Goal: Find specific page/section: Find specific page/section

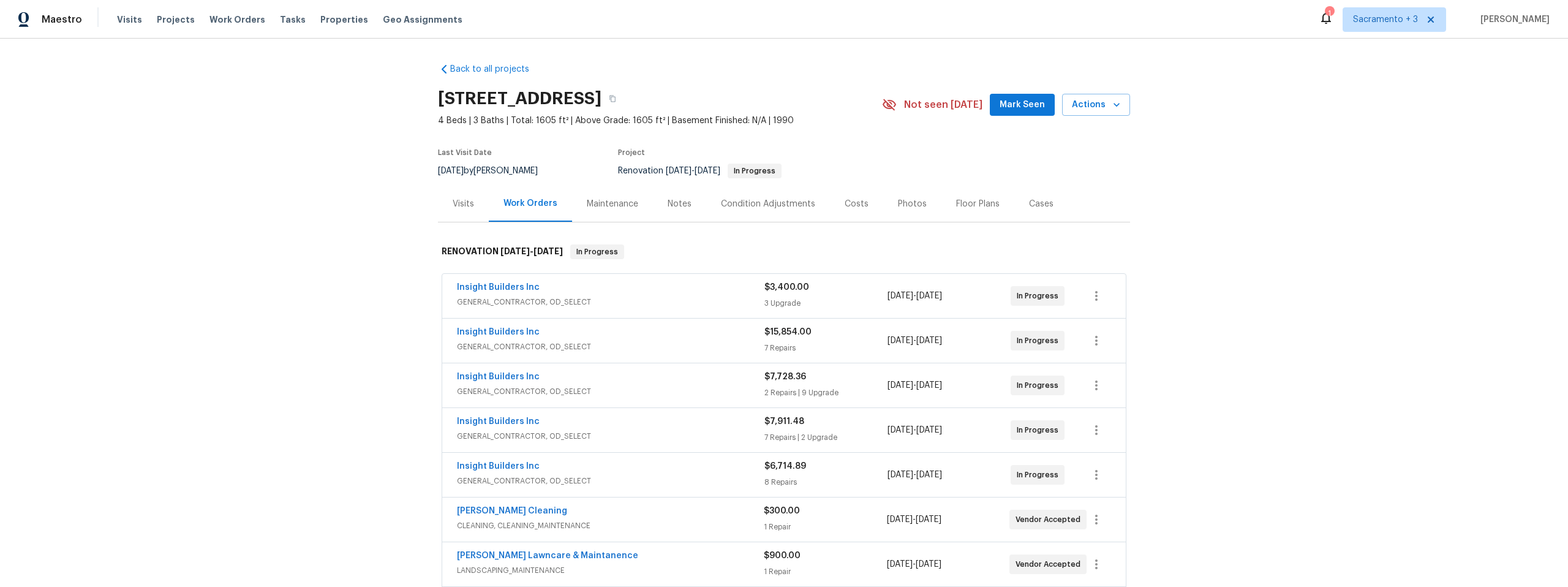
click at [669, 205] on div "Notes" at bounding box center [679, 204] width 24 height 12
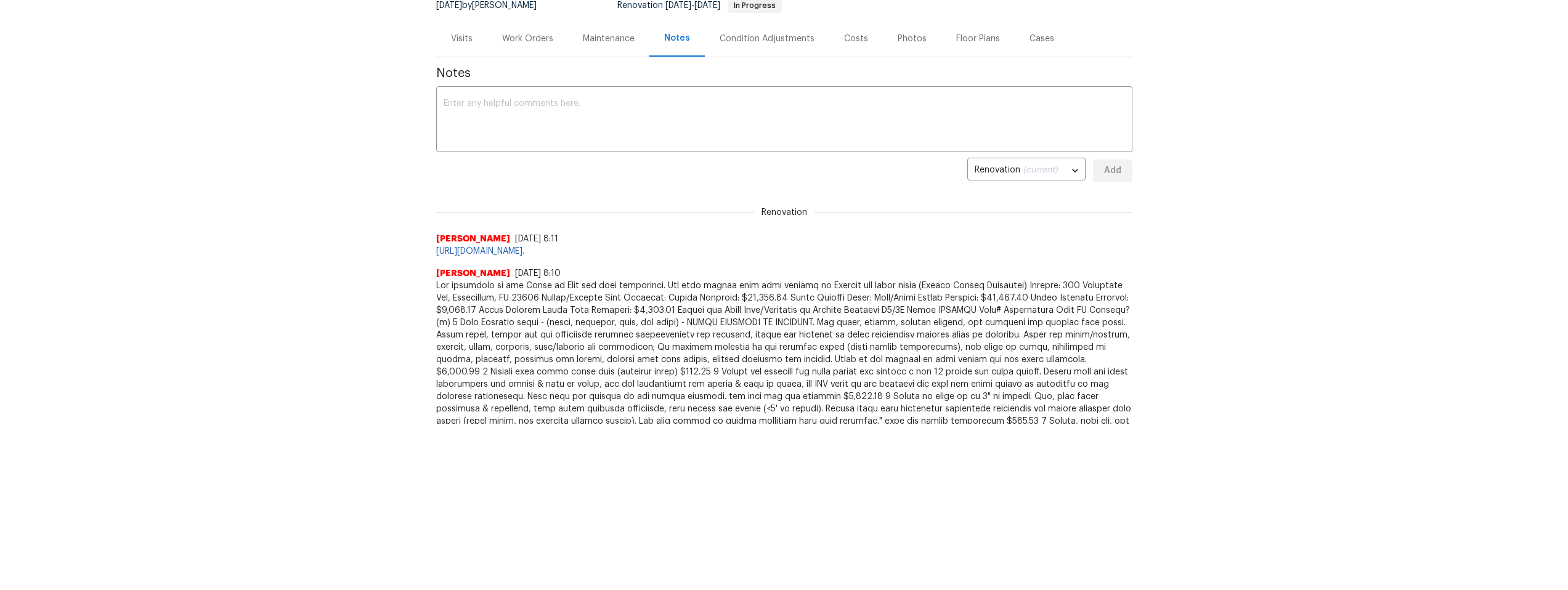
scroll to position [154, 0]
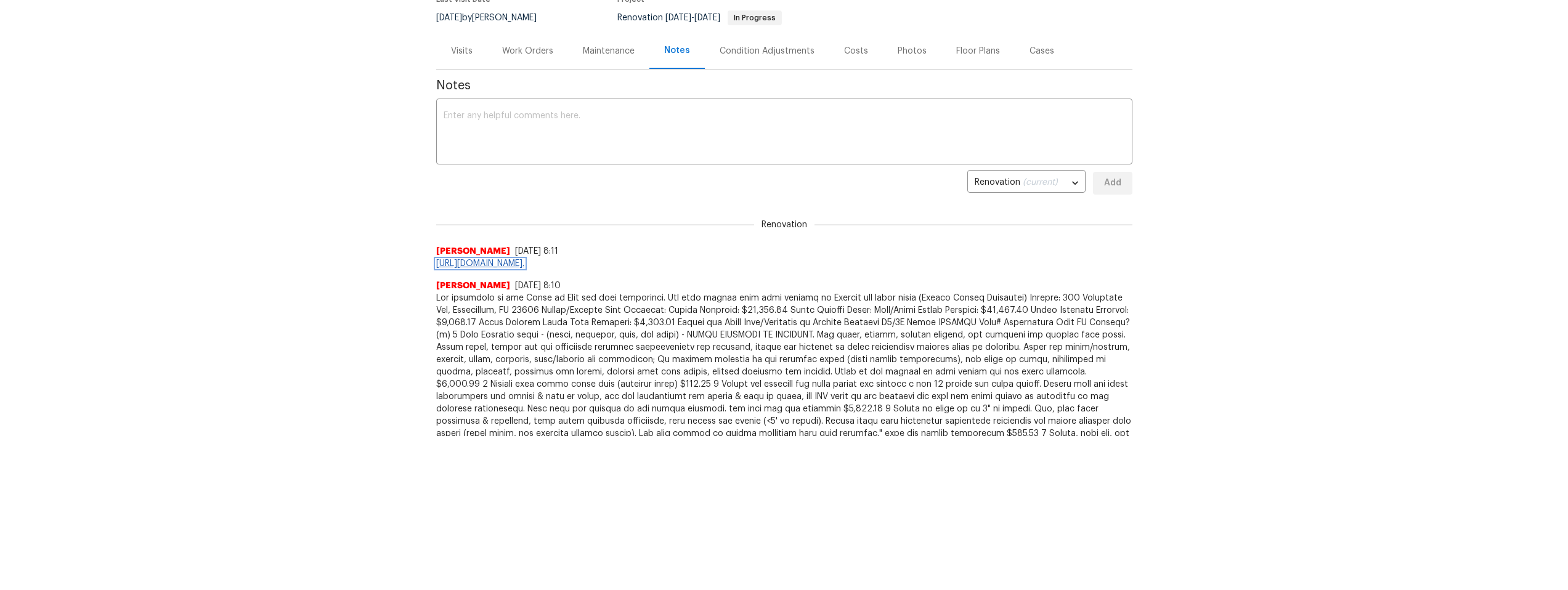
click at [524, 262] on link "https://opendoor.slack.com/archives/C09FTSX9GQK/p1758601604344259." at bounding box center [480, 263] width 88 height 8
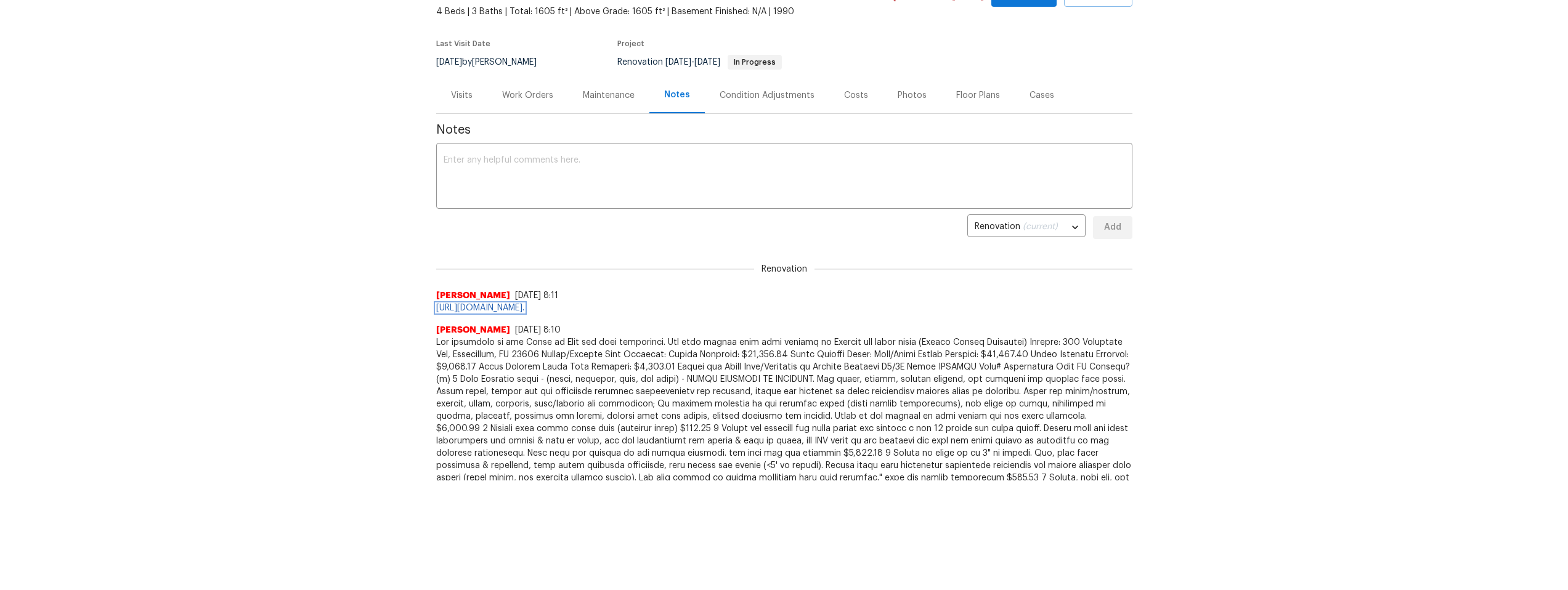
scroll to position [91, 0]
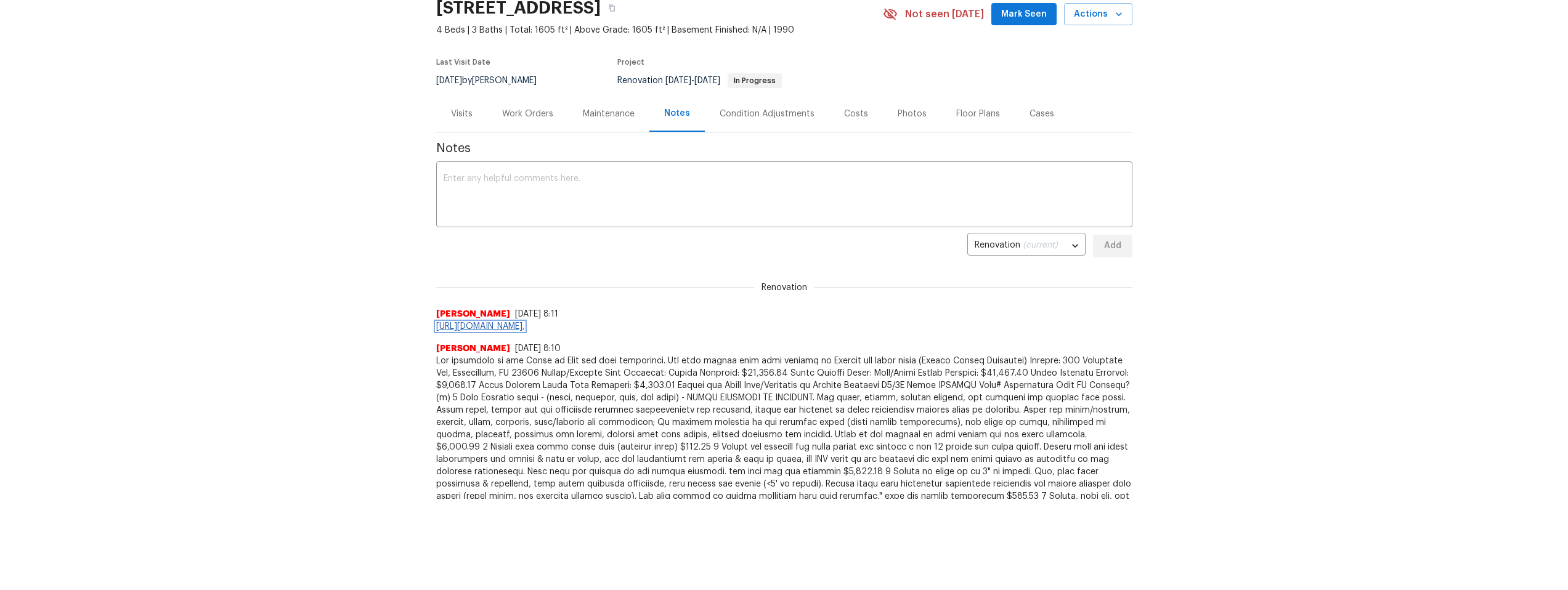
click at [524, 324] on link "https://opendoor.slack.com/archives/C09FTSX9GQK/p1758601604344259." at bounding box center [480, 326] width 88 height 8
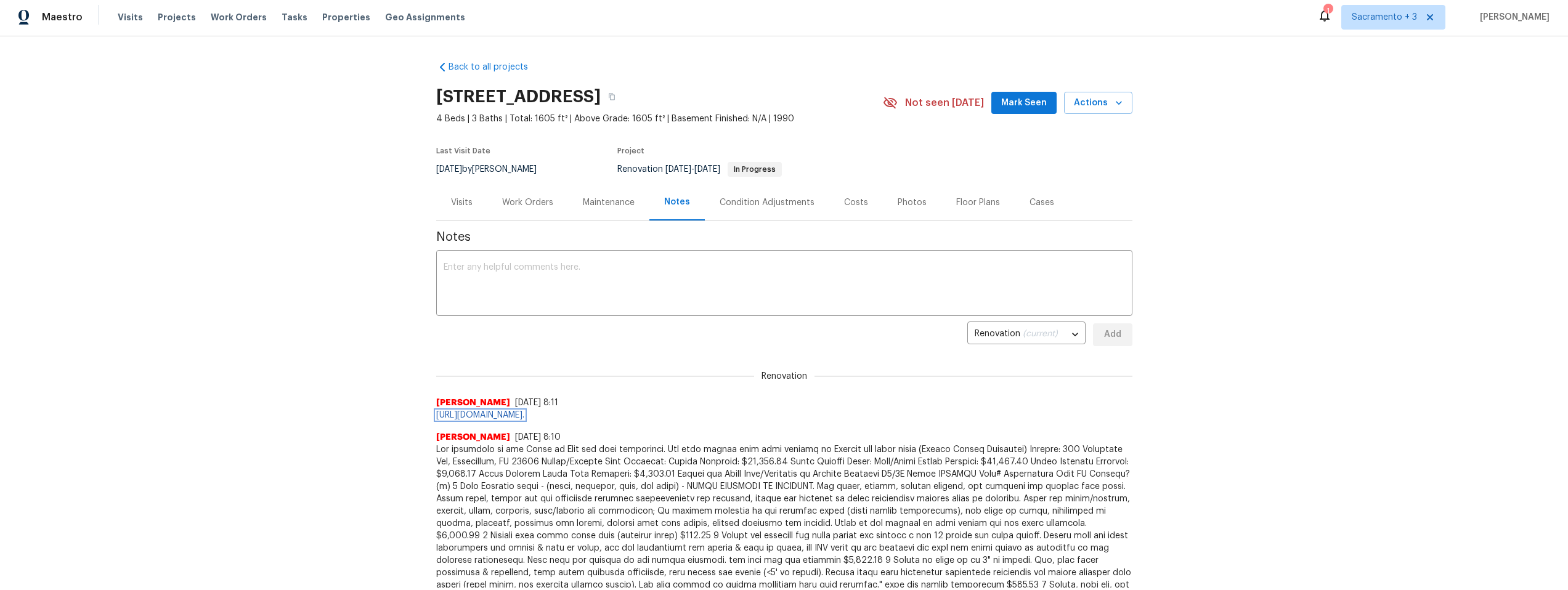
scroll to position [0, 0]
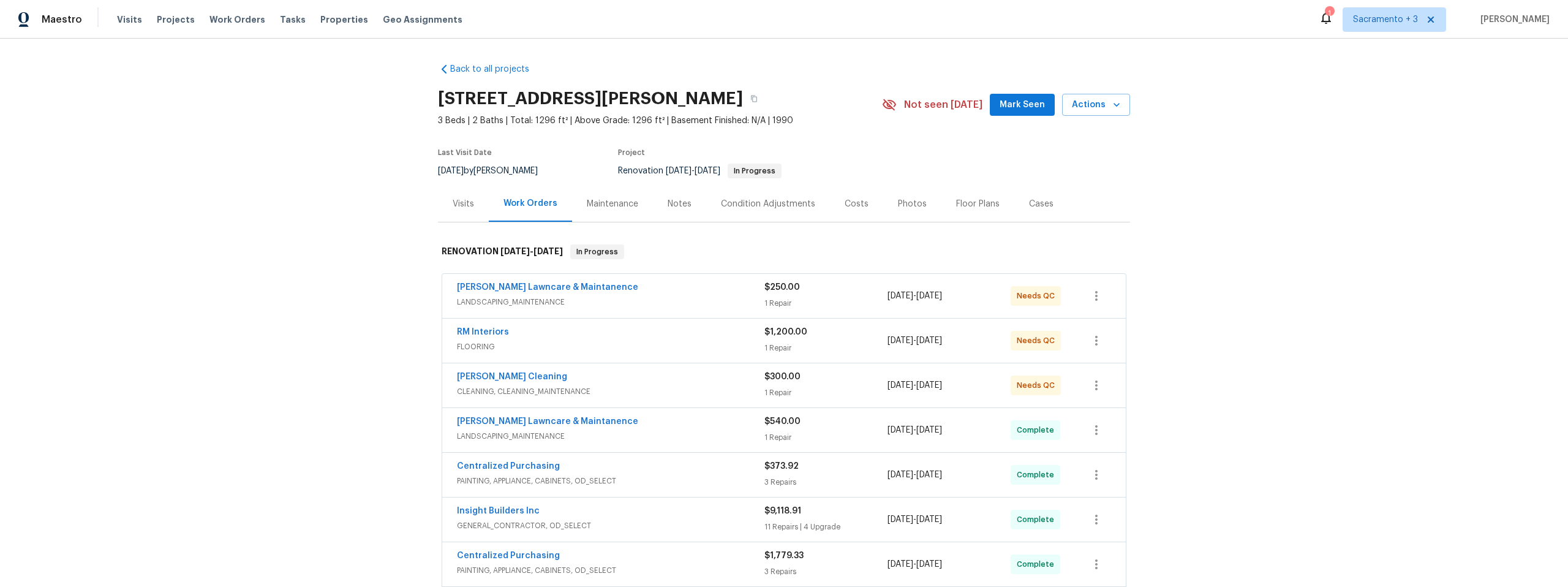
click at [667, 200] on div "Notes" at bounding box center [679, 204] width 24 height 12
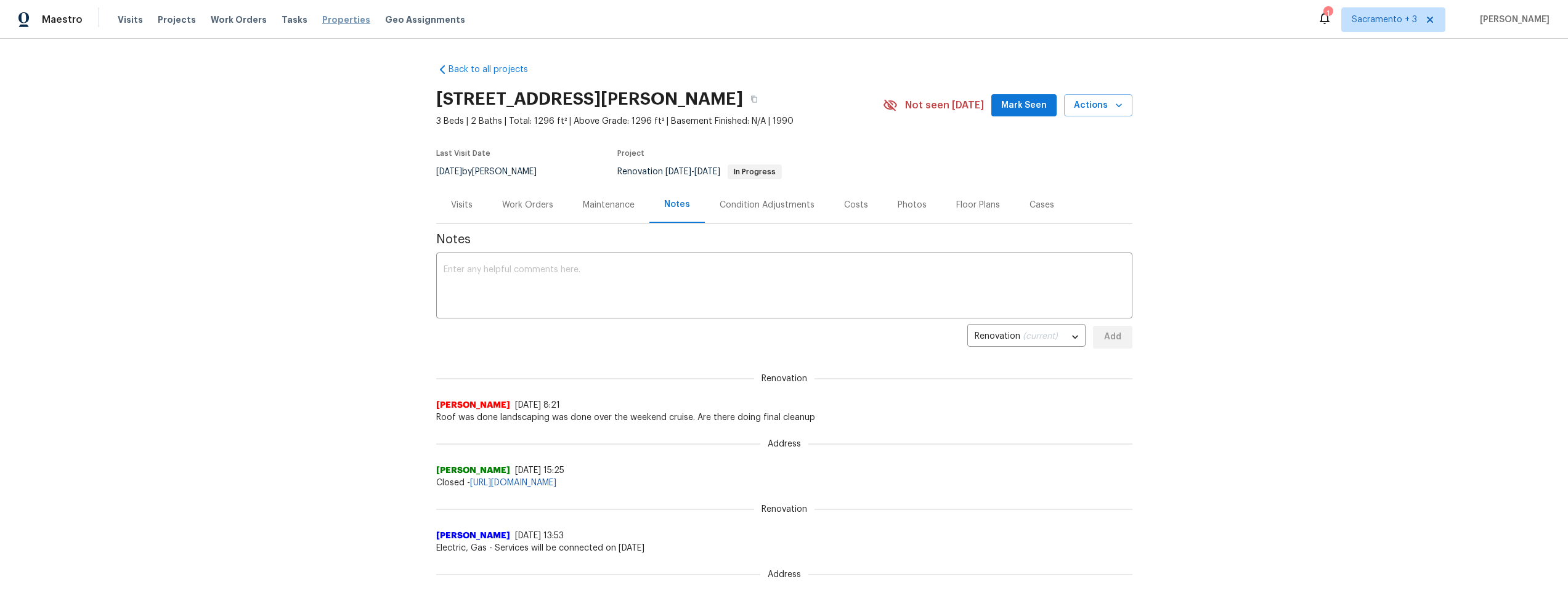
click at [326, 14] on span "Properties" at bounding box center [346, 19] width 48 height 12
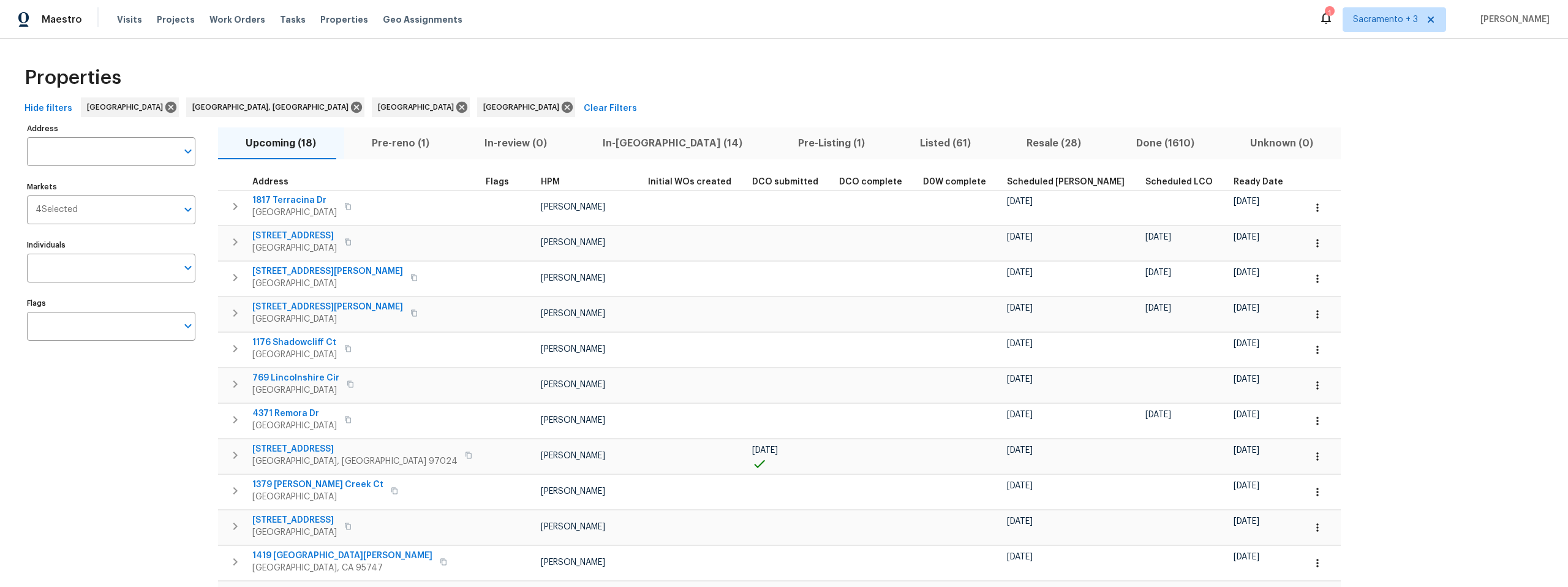
click at [387, 136] on span "Pre-reno (1)" at bounding box center [401, 143] width 99 height 17
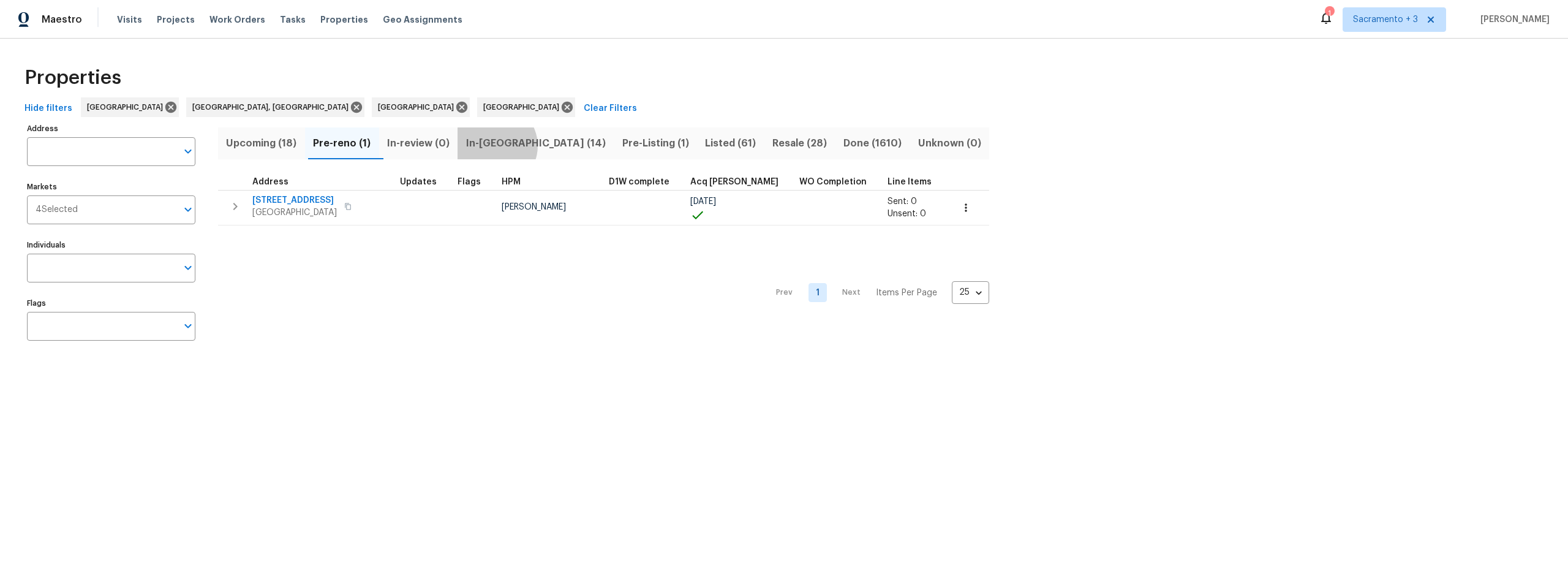
click at [501, 145] on span "In-reno (14)" at bounding box center [535, 143] width 142 height 17
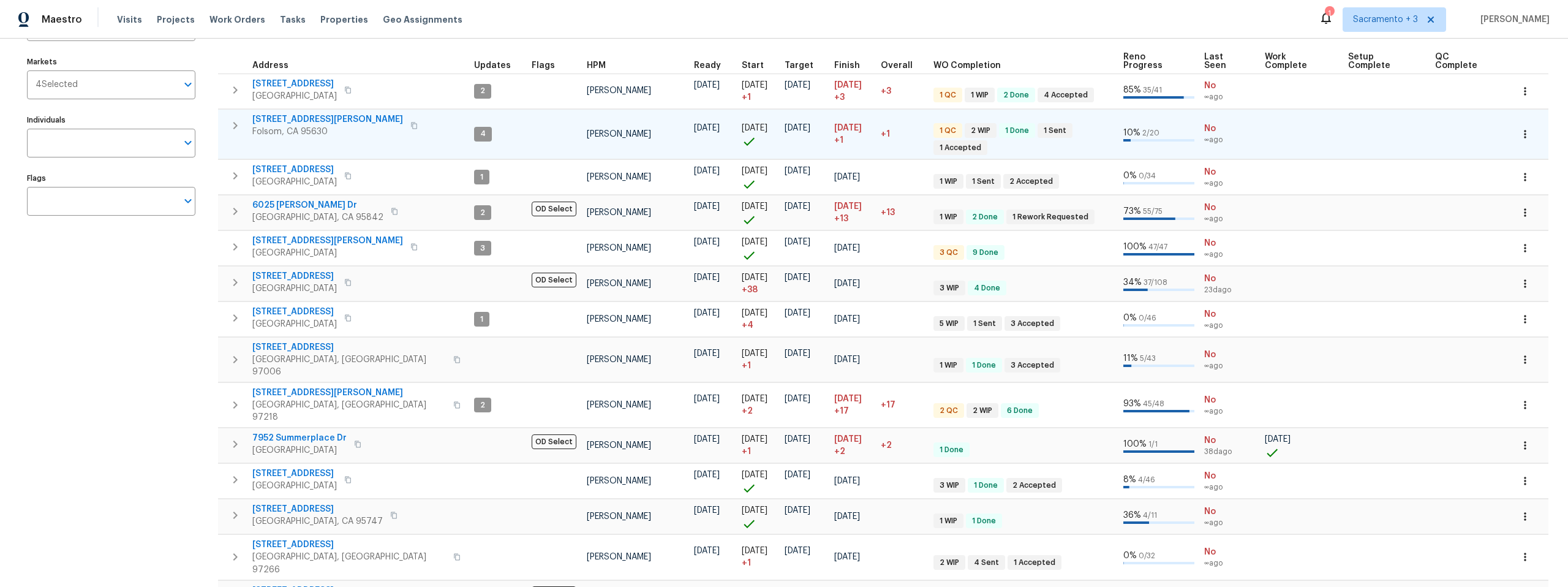
scroll to position [138, 0]
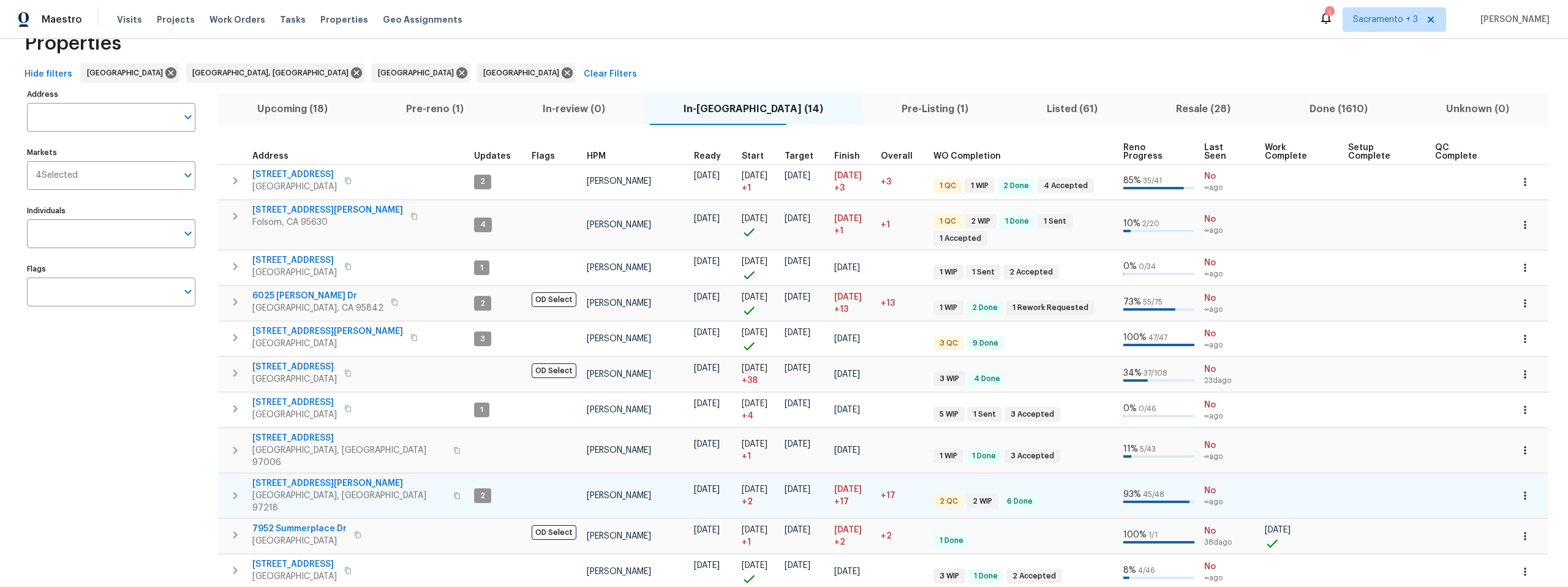
scroll to position [36, 0]
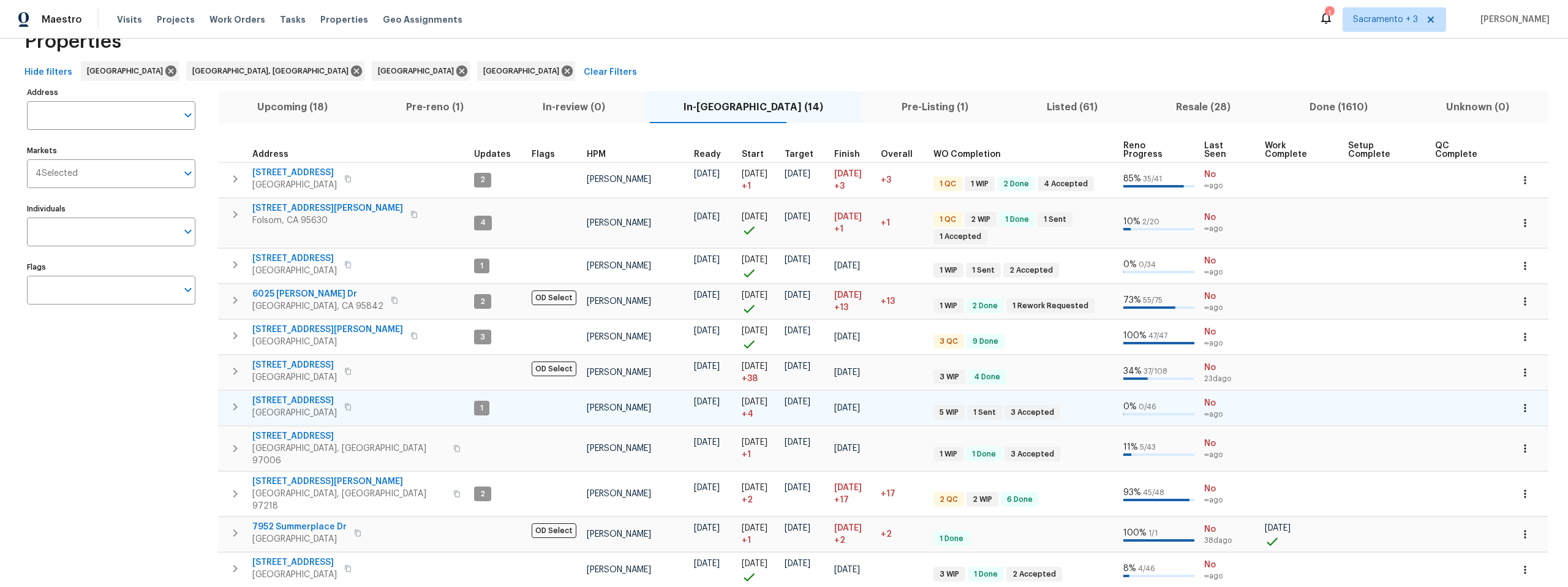
click at [238, 400] on icon "button" at bounding box center [235, 407] width 15 height 15
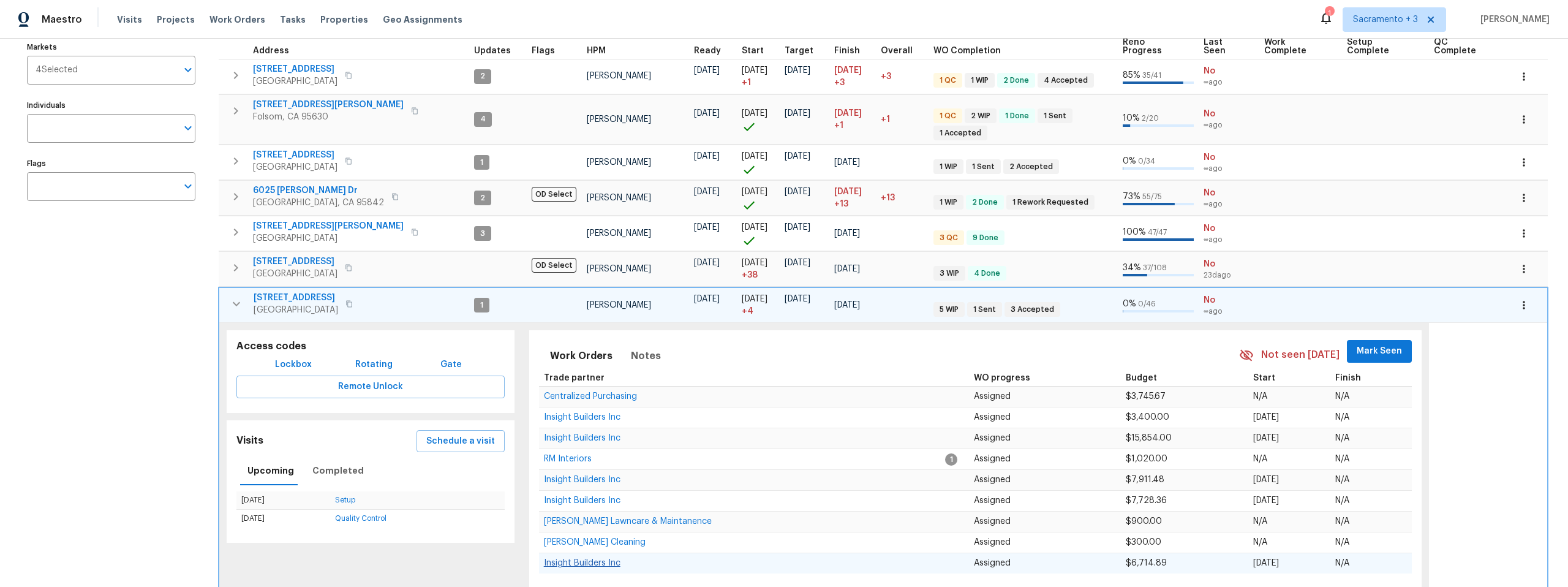
scroll to position [130, 0]
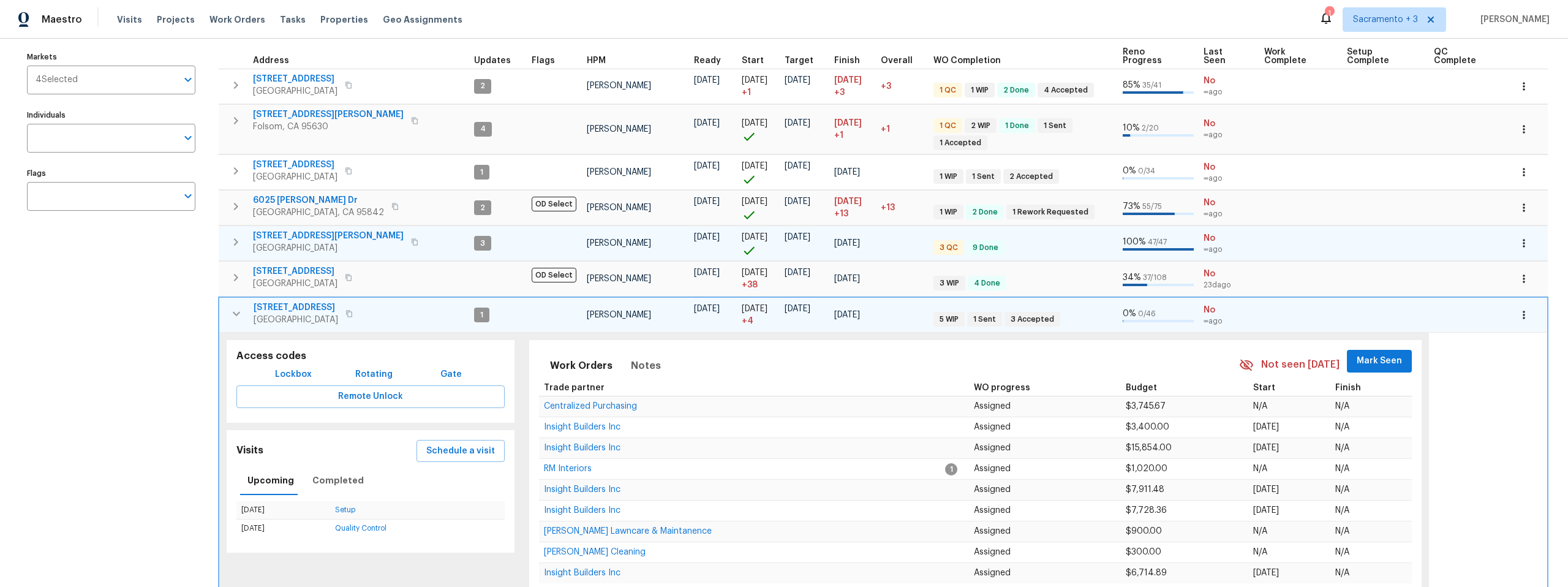
click at [309, 230] on span "2156 Cecilia Way" at bounding box center [328, 235] width 151 height 12
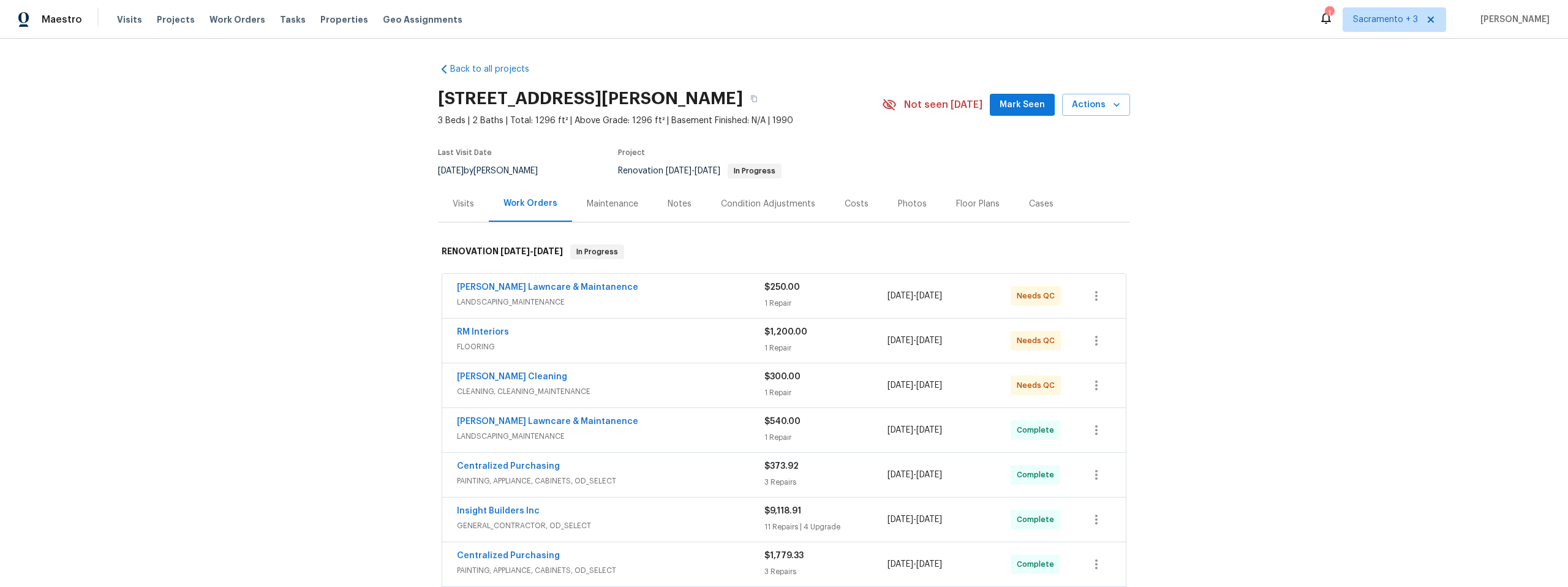
click at [680, 201] on div "Notes" at bounding box center [679, 204] width 24 height 12
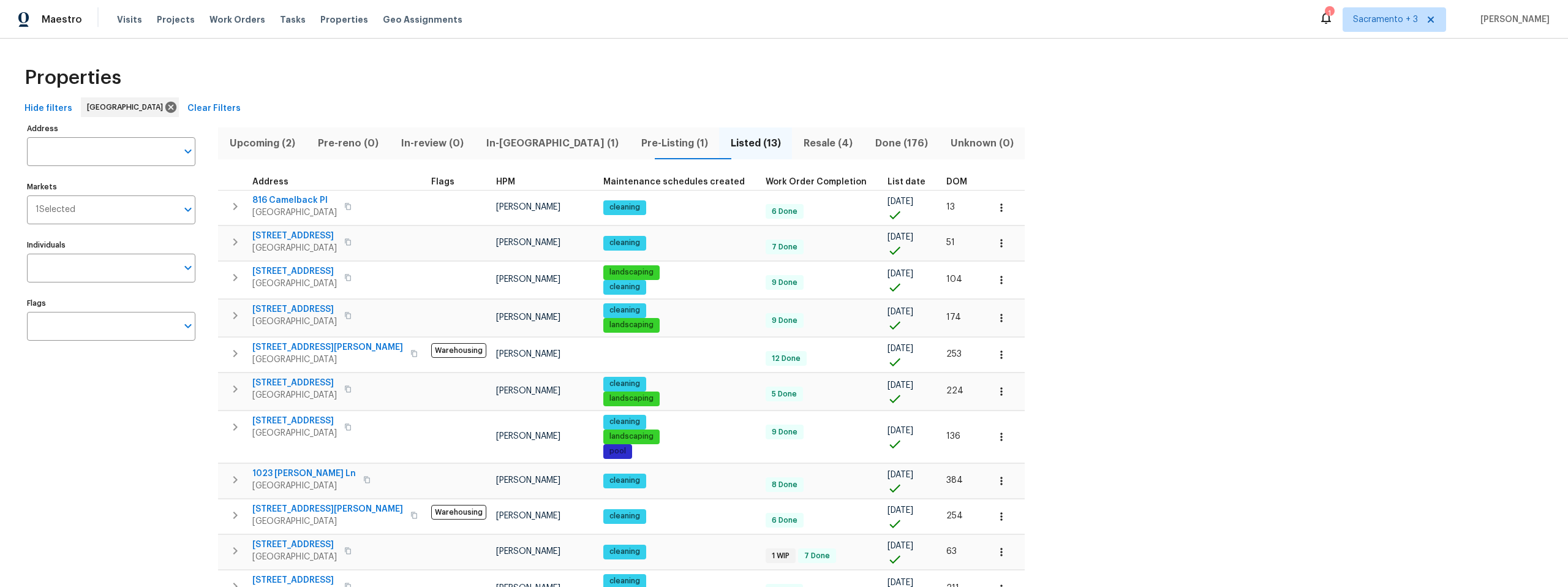
click at [637, 140] on span "Pre-Listing (1)" at bounding box center [674, 143] width 75 height 17
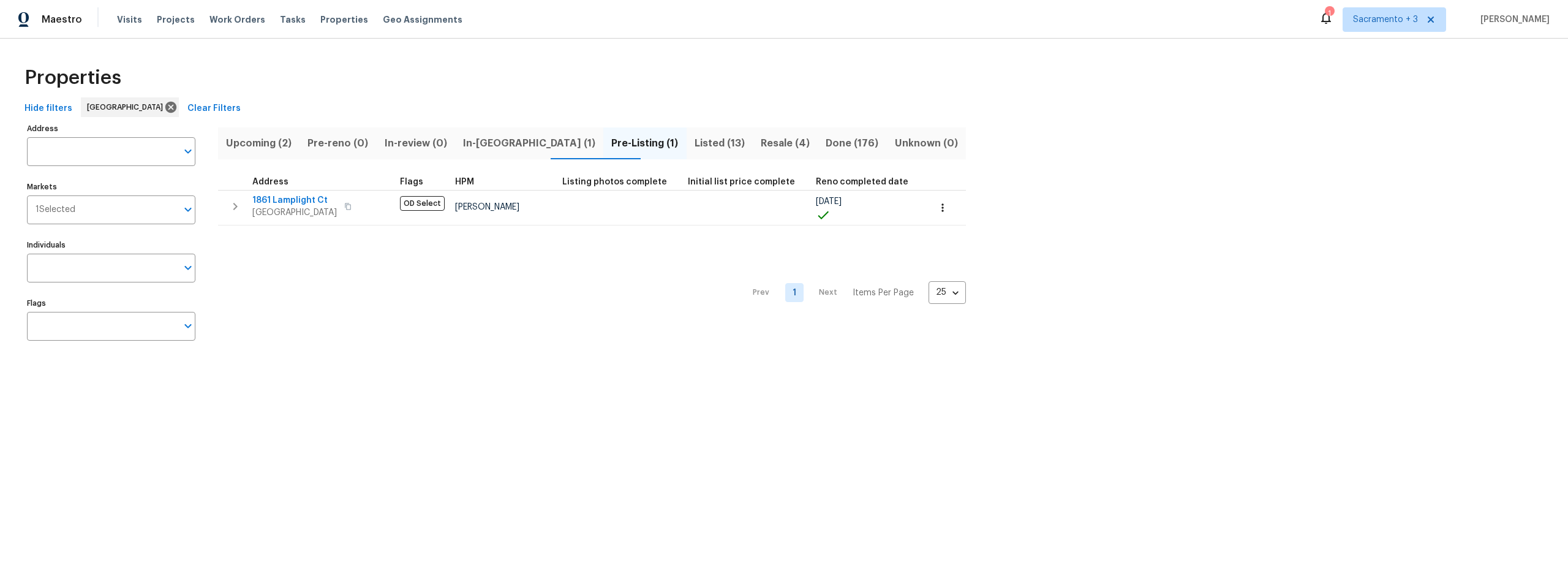
click at [694, 142] on span "Listed (13)" at bounding box center [719, 143] width 51 height 17
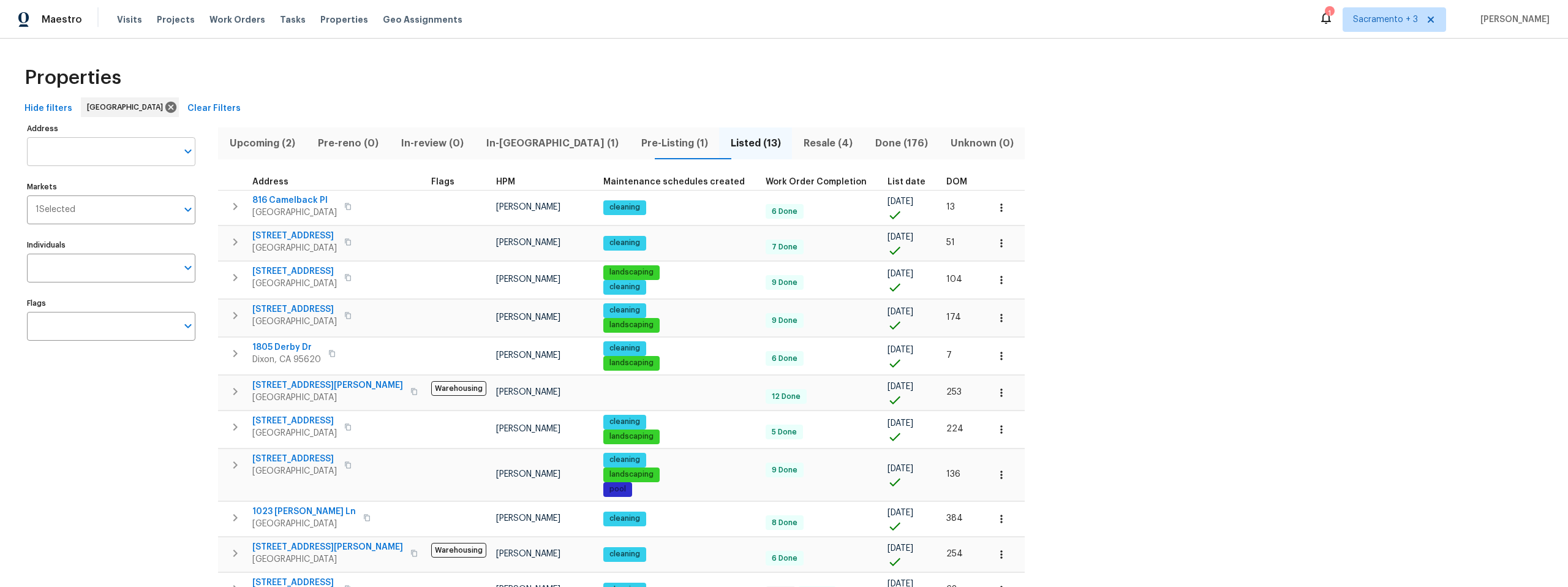
click at [96, 157] on input "Address" at bounding box center [102, 151] width 150 height 29
type input "morrison"
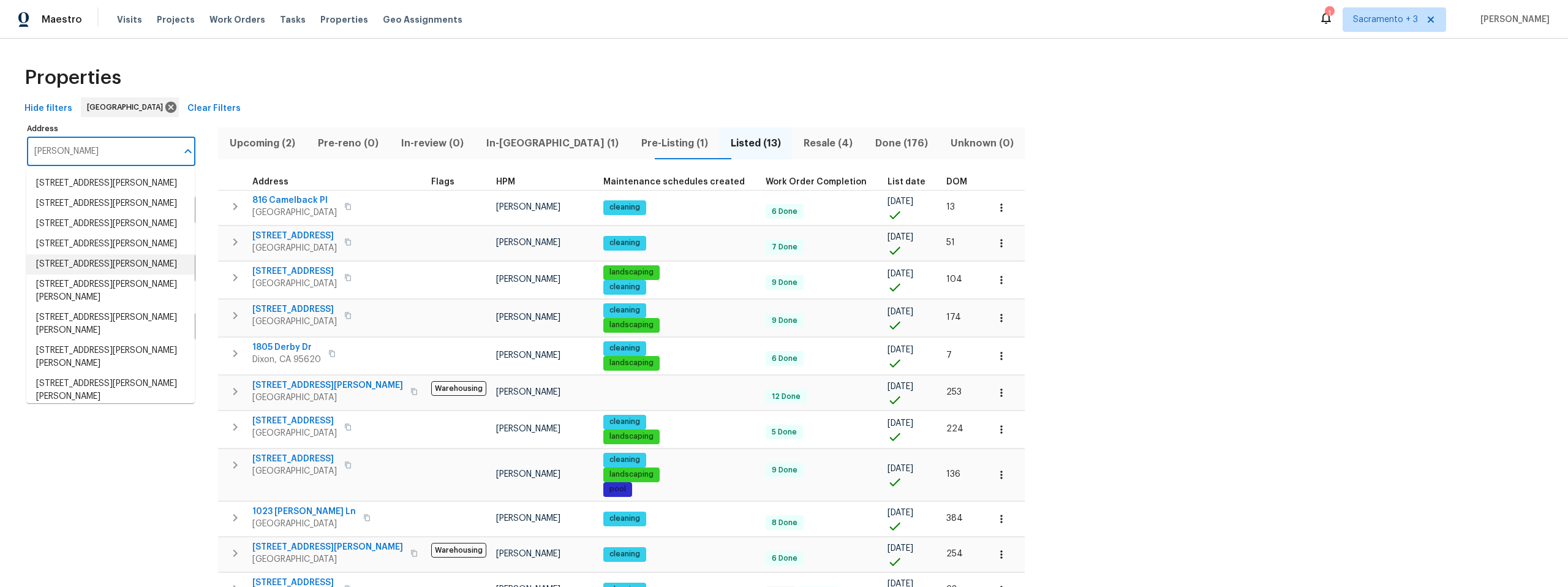
click at [90, 275] on li "400 Morrison Ave Sacramento CA 95838" at bounding box center [110, 264] width 169 height 21
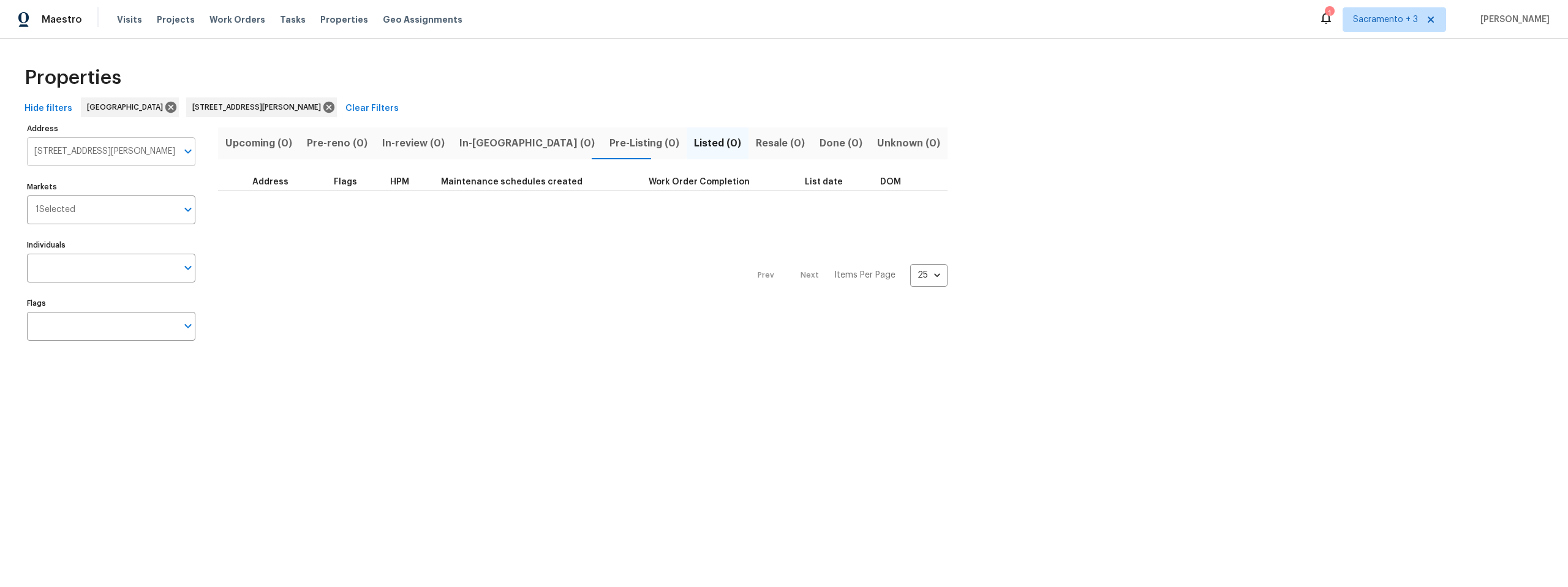
click at [53, 151] on input "400 Morrison Ave Sacramento CA 95838" at bounding box center [102, 151] width 150 height 29
click at [49, 150] on input "400 Morrison Ave Sacramento CA 95838" at bounding box center [102, 151] width 150 height 29
type input "4000 Morrison Ave Sacramento CA 95838"
click at [107, 214] on input "Markets" at bounding box center [126, 210] width 102 height 29
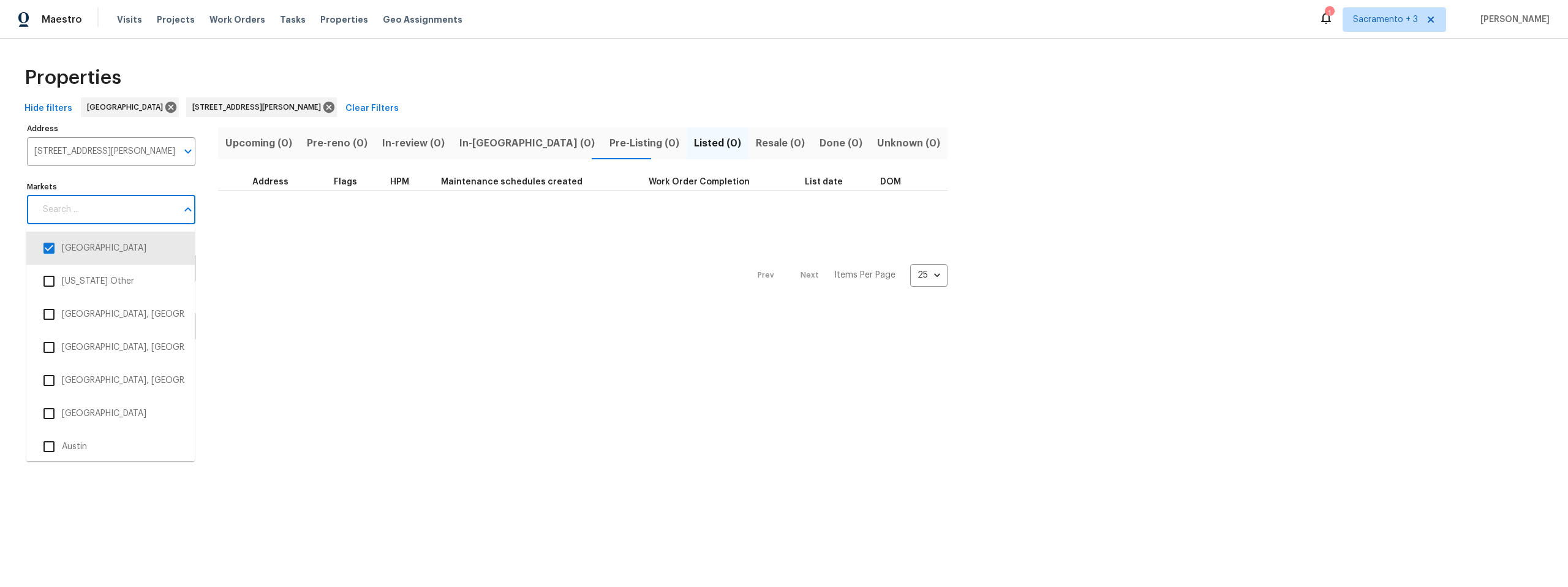
click at [124, 171] on div "Address 4000 Morrison Ave Sacramento CA 95838 Address Markets Markets Individua…" at bounding box center [119, 236] width 184 height 233
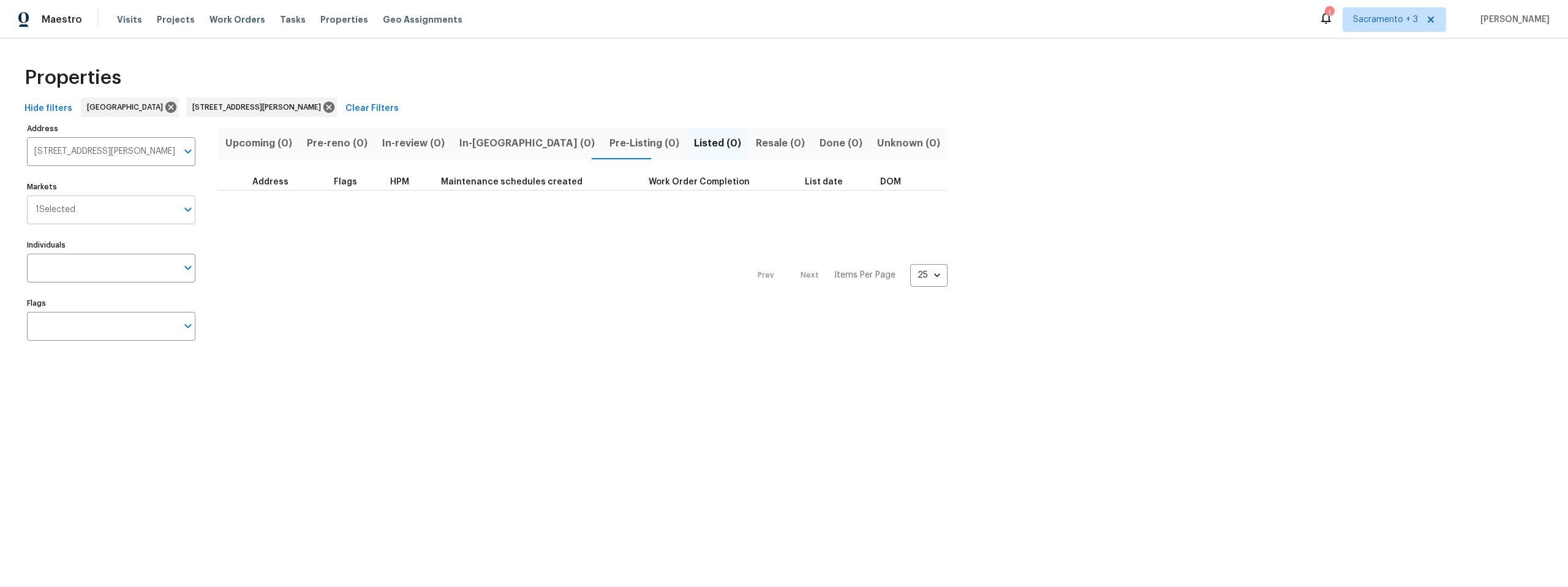
click at [117, 218] on input "Markets" at bounding box center [126, 210] width 102 height 29
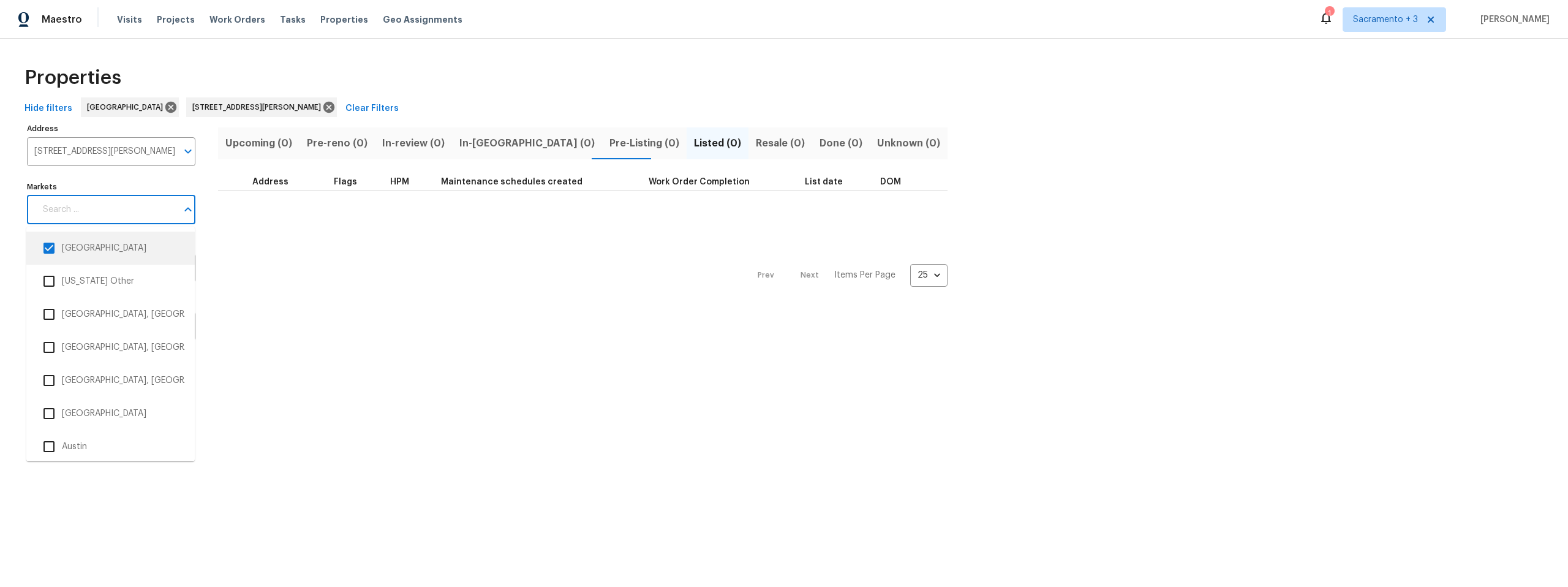
click at [49, 248] on input "checkbox" at bounding box center [49, 248] width 26 height 26
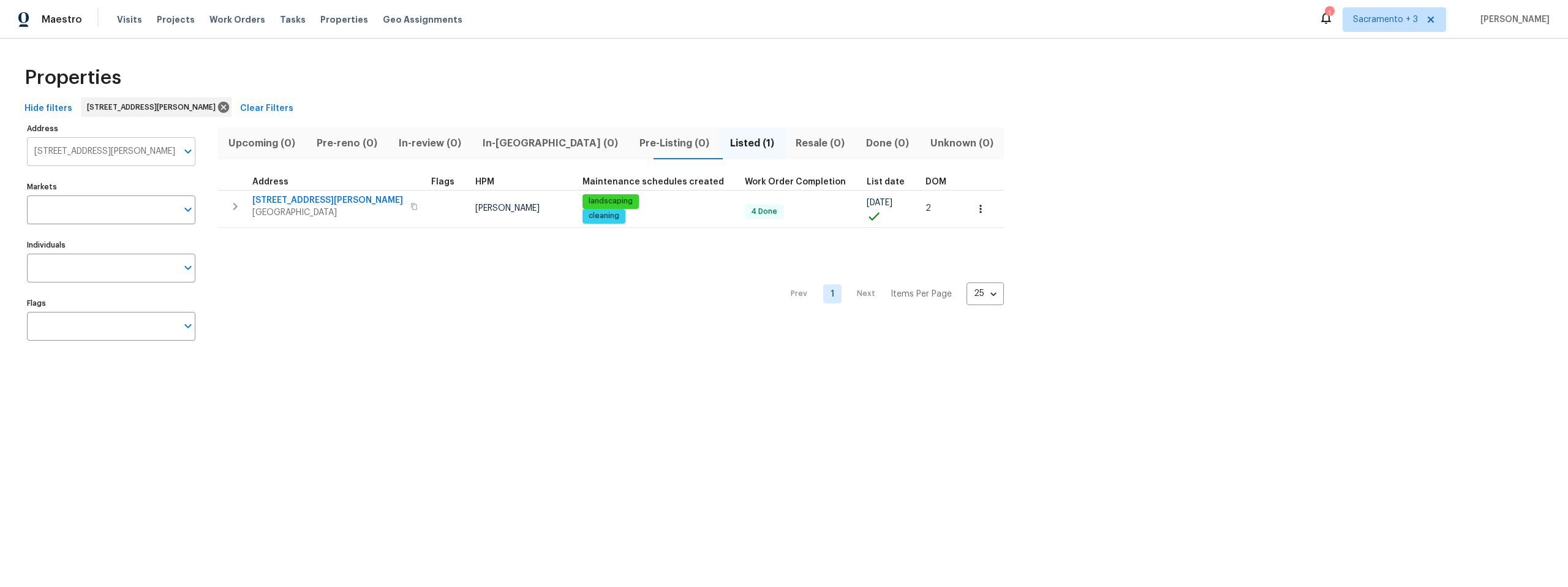
click at [106, 158] on input "400 Morrison Ave Sacramento CA 95838" at bounding box center [102, 151] width 150 height 29
type input "509 Brookwood"
click at [106, 194] on li "509 Brookwood Rd Roseville CA 95678" at bounding box center [110, 183] width 169 height 21
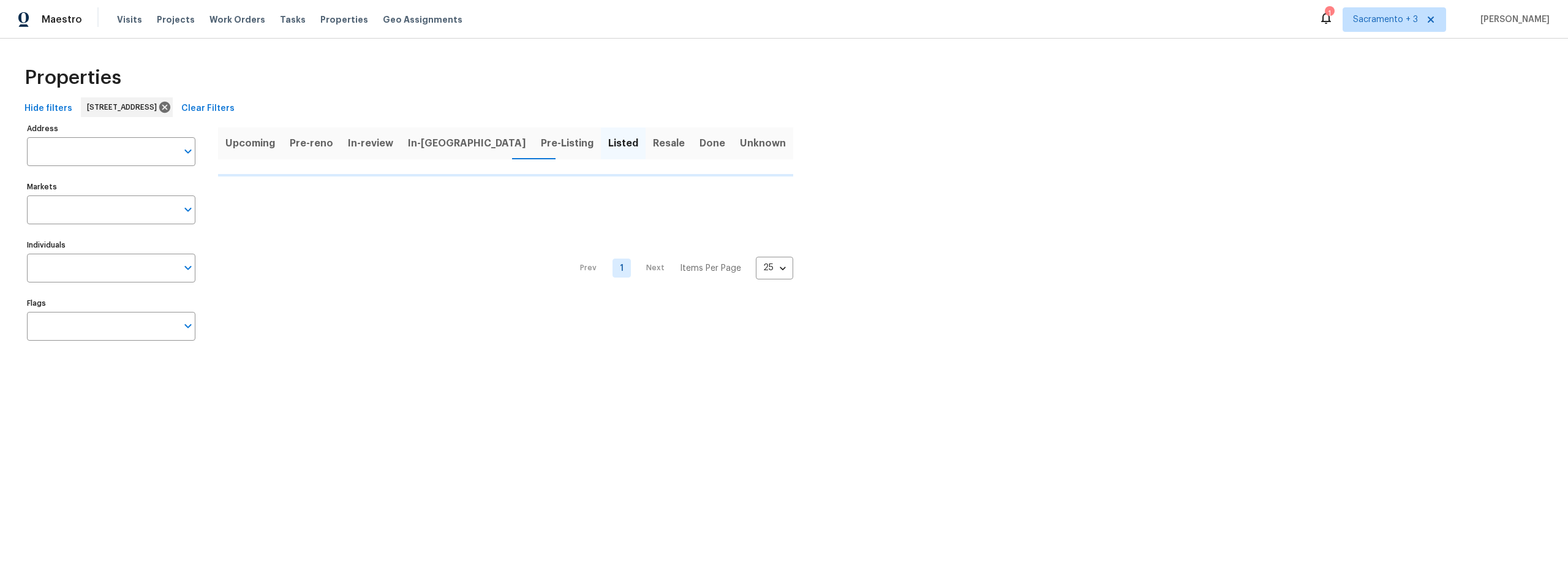
type input "509 Brookwood Rd Roseville CA 95678"
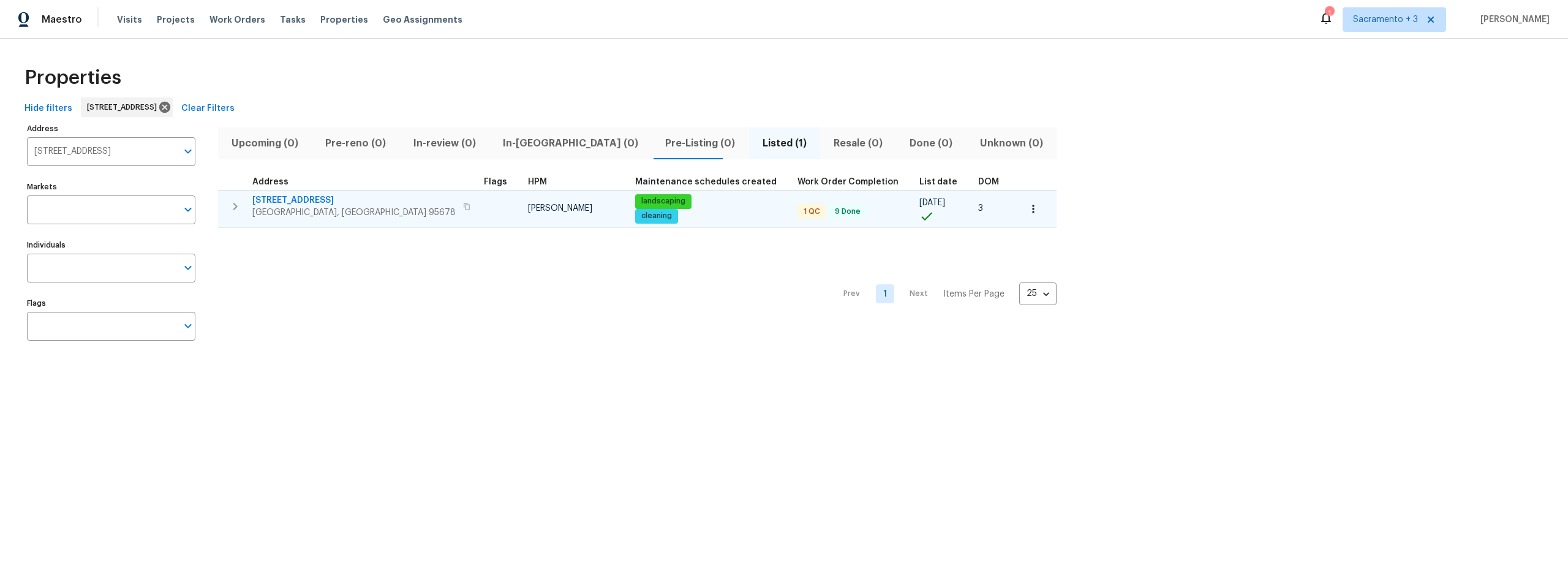
click at [463, 205] on icon "button" at bounding box center [467, 206] width 6 height 7
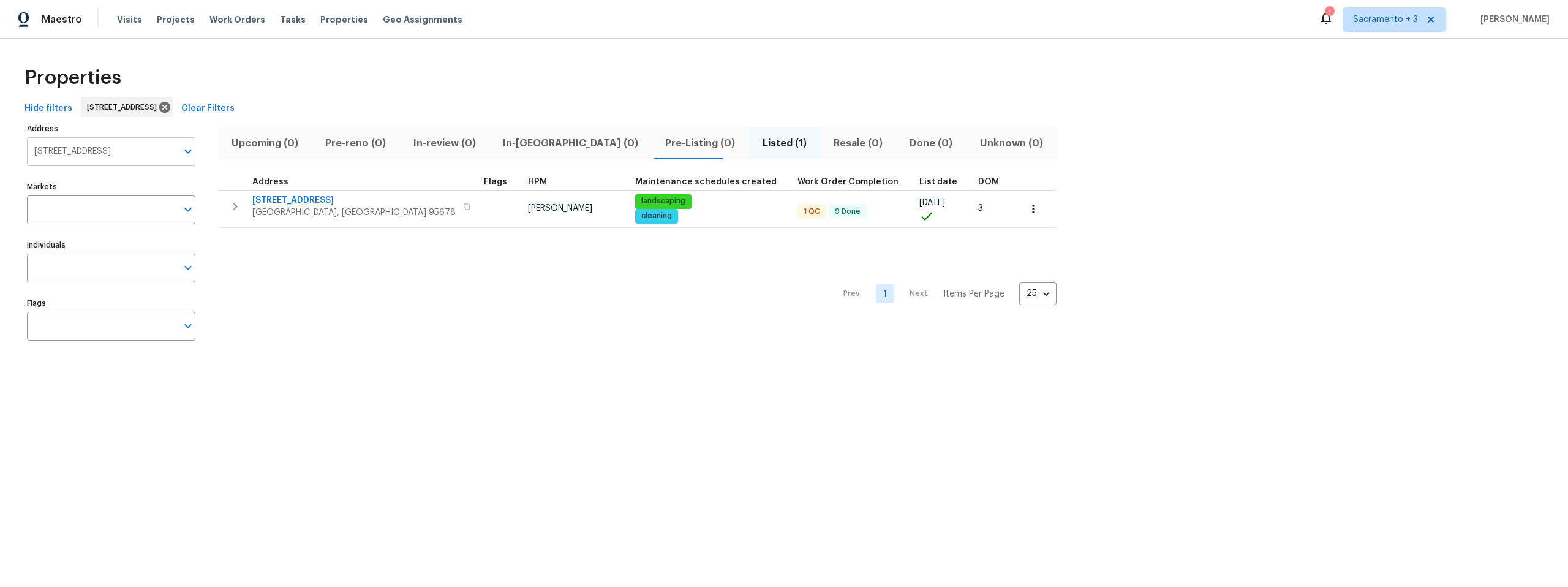
click at [107, 144] on input "509 Brookwood Rd Roseville CA 95678" at bounding box center [102, 151] width 150 height 29
type input "Bennoel"
click at [101, 187] on li "9387 Bennoel Way Elk Grove CA 95758" at bounding box center [110, 183] width 169 height 21
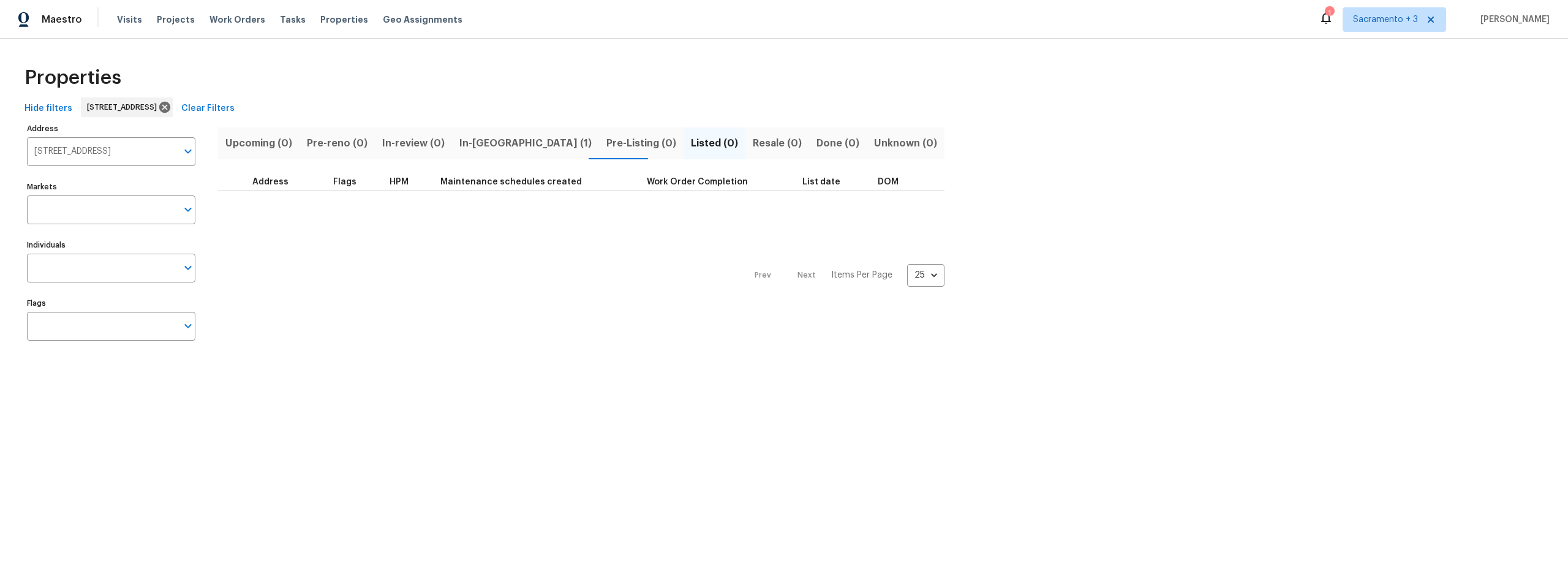
click at [467, 142] on span "In-reno (1)" at bounding box center [526, 143] width 132 height 17
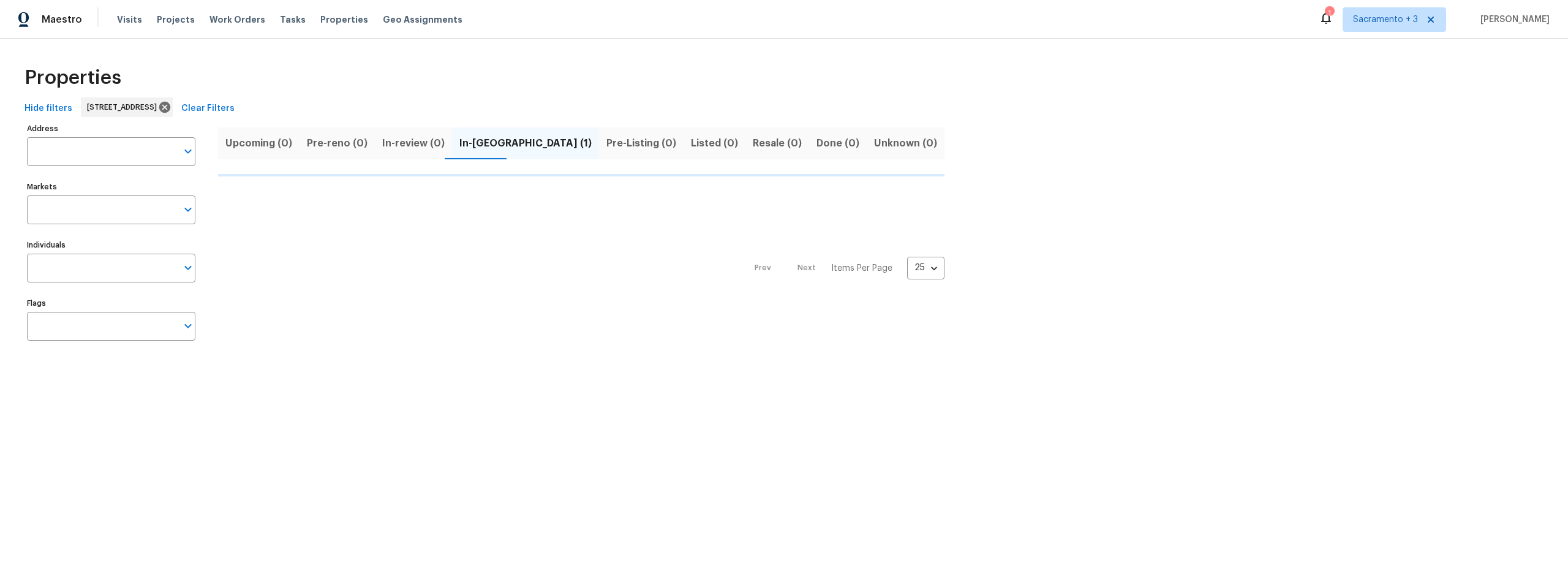
type input "9387 Bennoel Way Elk Grove CA 95758"
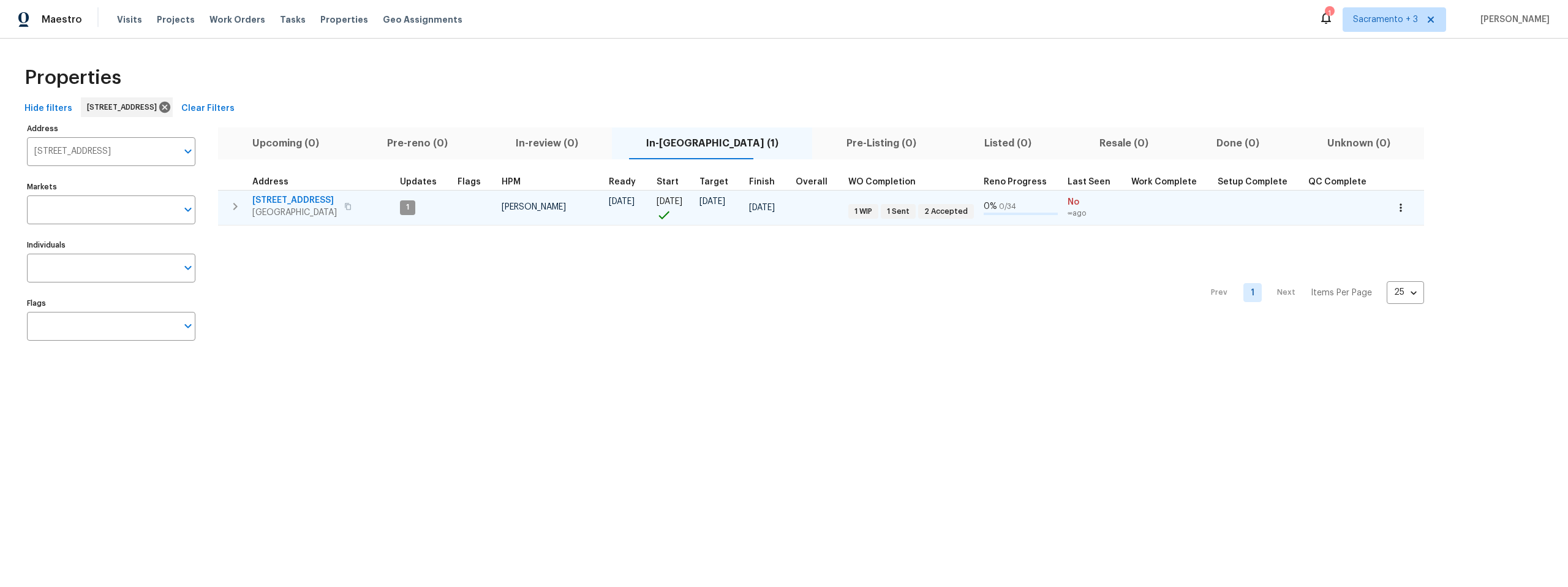
click at [311, 214] on span "Elk Grove, CA 95758" at bounding box center [295, 212] width 85 height 12
click at [236, 208] on icon "button" at bounding box center [235, 206] width 15 height 15
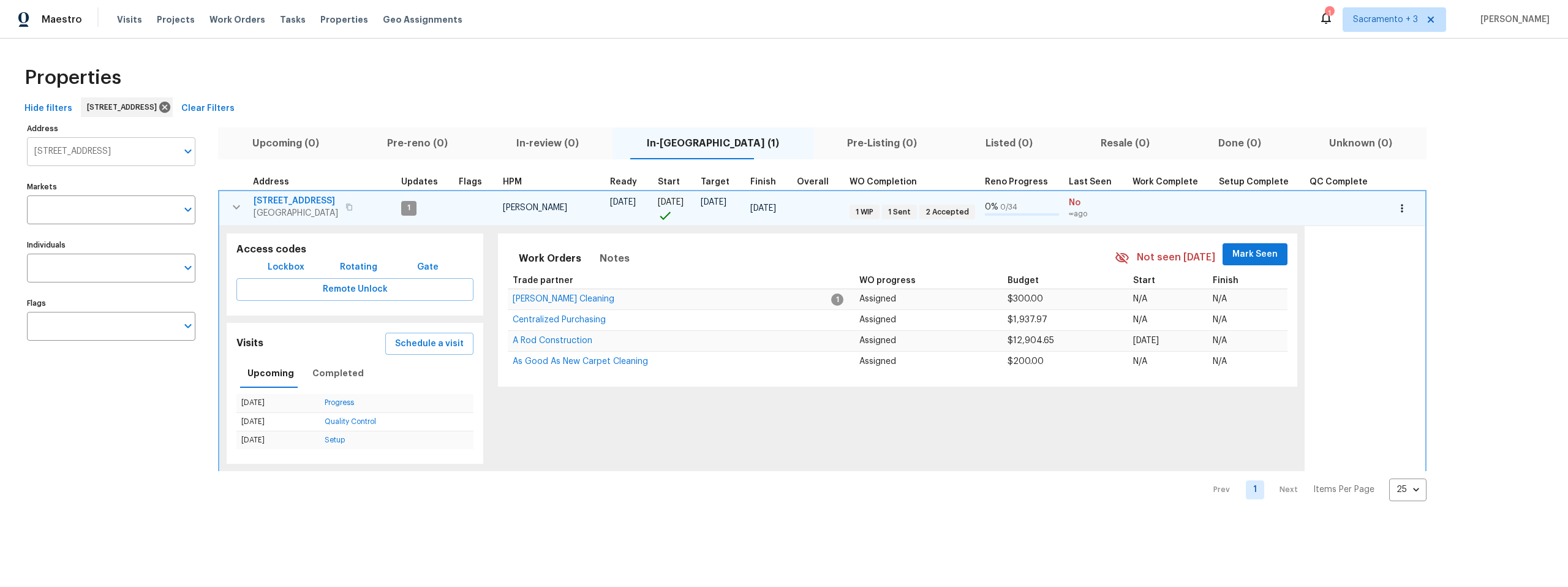
click at [121, 148] on input "9387 Bennoel Way Elk Grove CA 95758" at bounding box center [102, 151] width 150 height 29
type input "summerplace"
click at [144, 191] on li "7952 Summerplace Dr Citrus Heights CA 95621" at bounding box center [110, 183] width 169 height 21
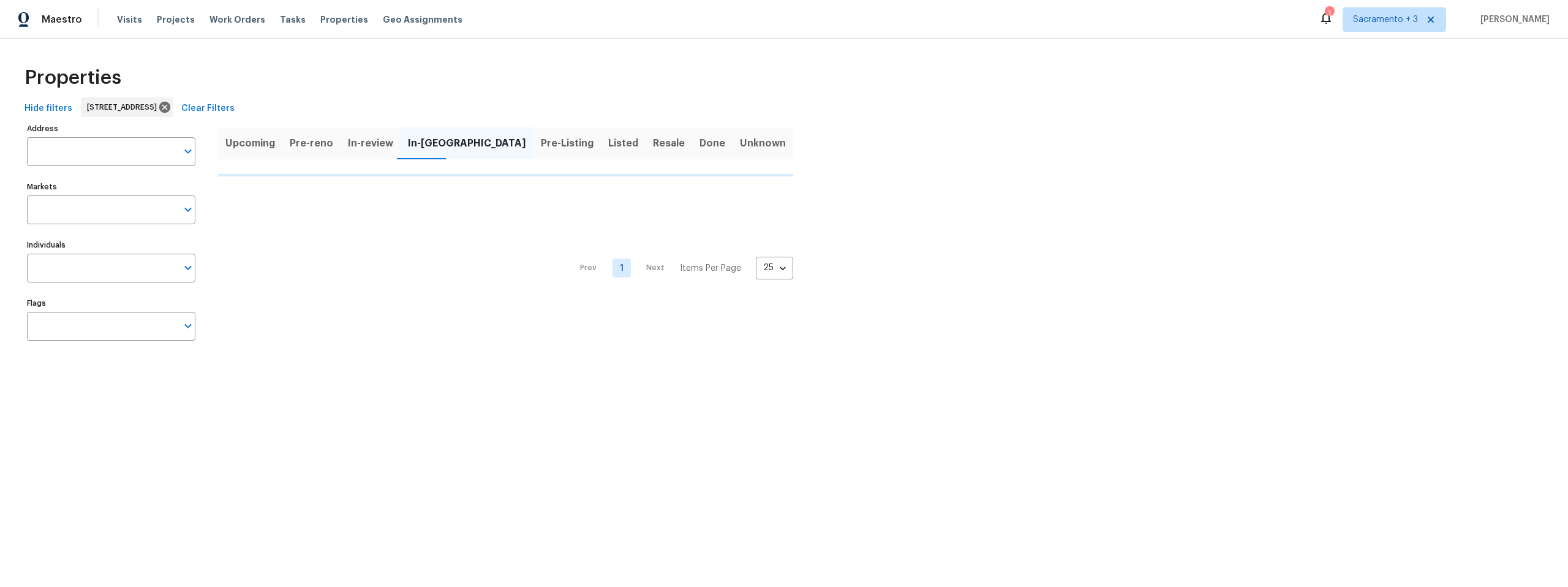
type input "7952 Summerplace Dr Citrus Heights CA 95621"
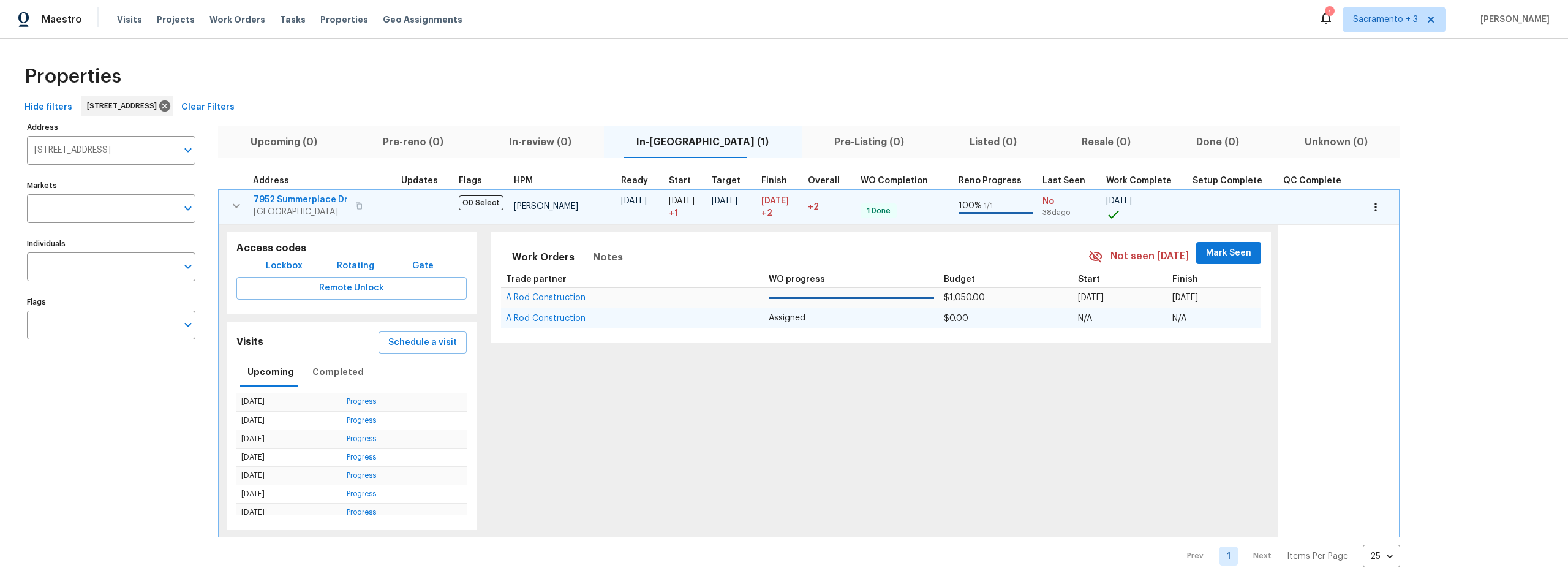
scroll to position [10, 0]
click at [137, 138] on input "7952 Summerplace Dr Citrus Heights CA 95621" at bounding box center [102, 150] width 150 height 29
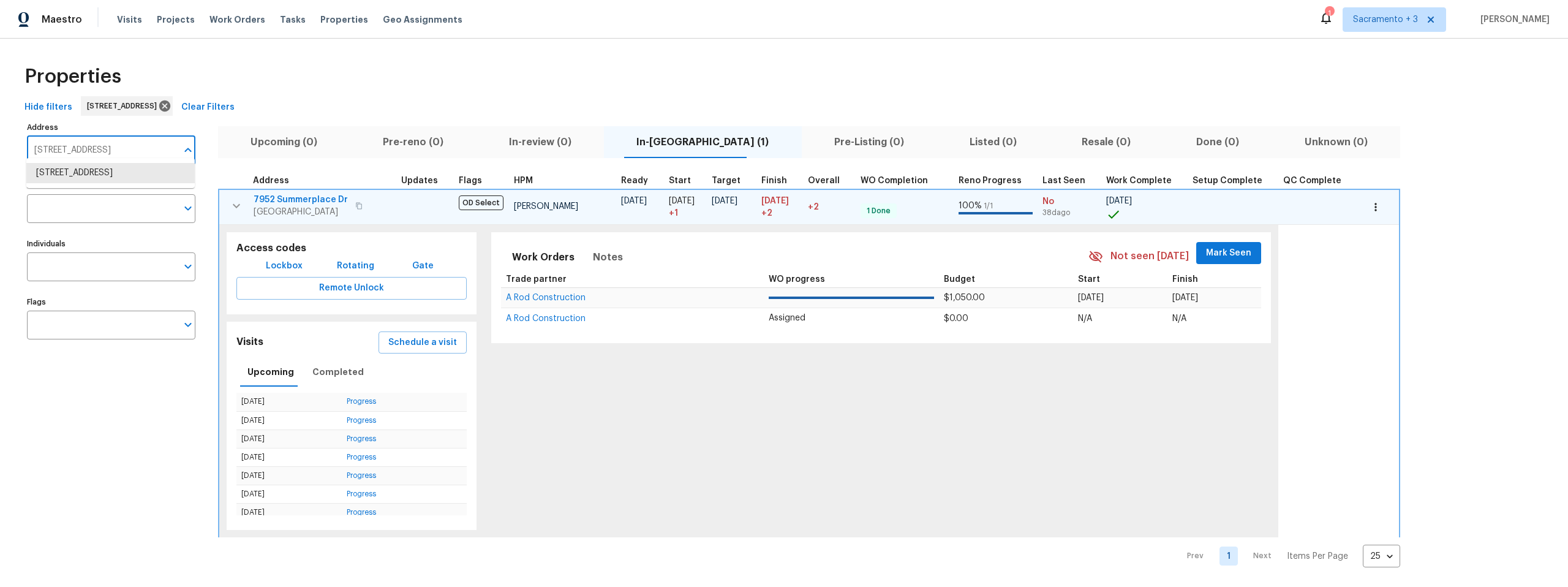
click at [137, 138] on input "7952 Summerplace Dr Citrus Heights CA 95621" at bounding box center [102, 150] width 150 height 29
type input "6025 Brett"
click at [133, 180] on li "6025 Brett Dr Sacramento CA 95842" at bounding box center [110, 180] width 169 height 33
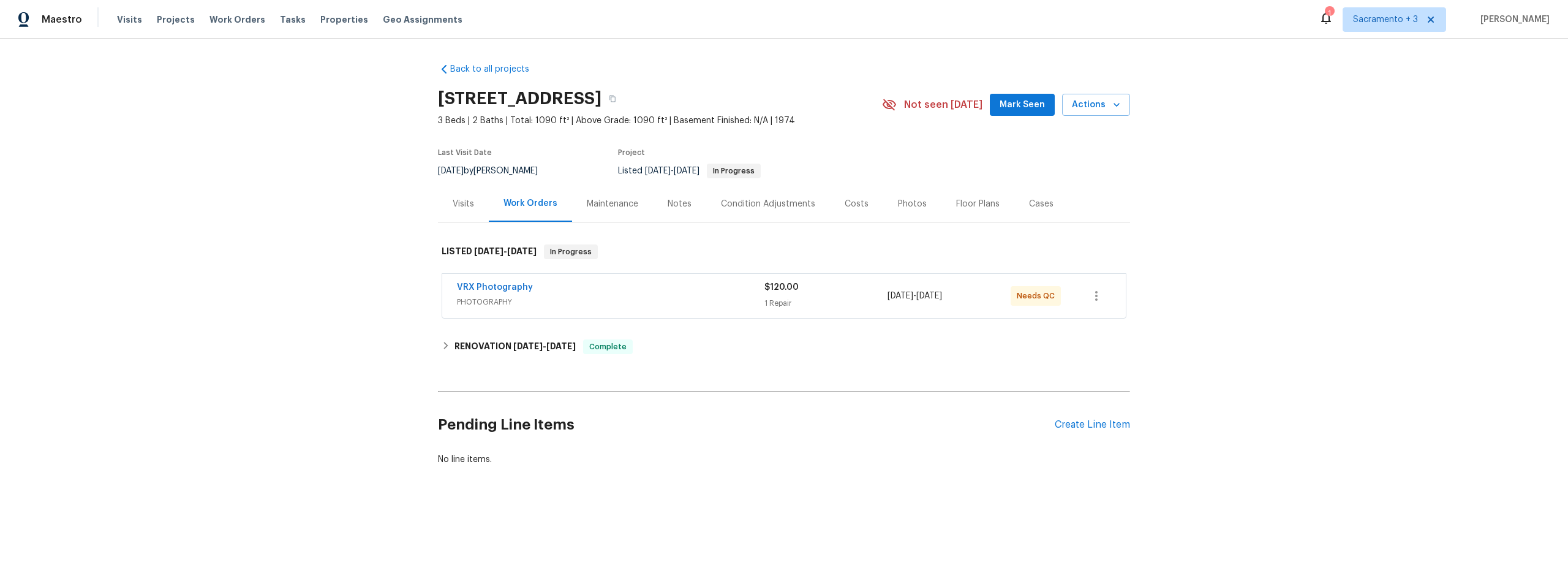
click at [844, 207] on div "Costs" at bounding box center [856, 204] width 24 height 12
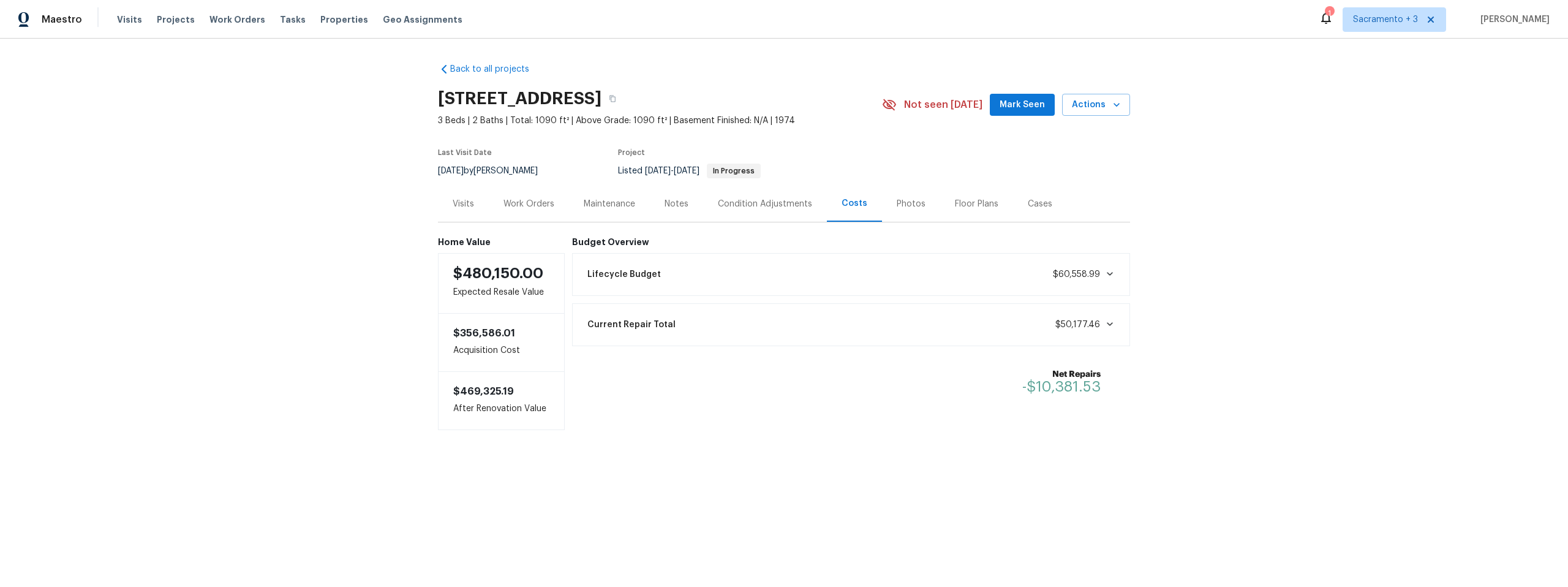
click at [772, 199] on div "Condition Adjustments" at bounding box center [765, 204] width 94 height 12
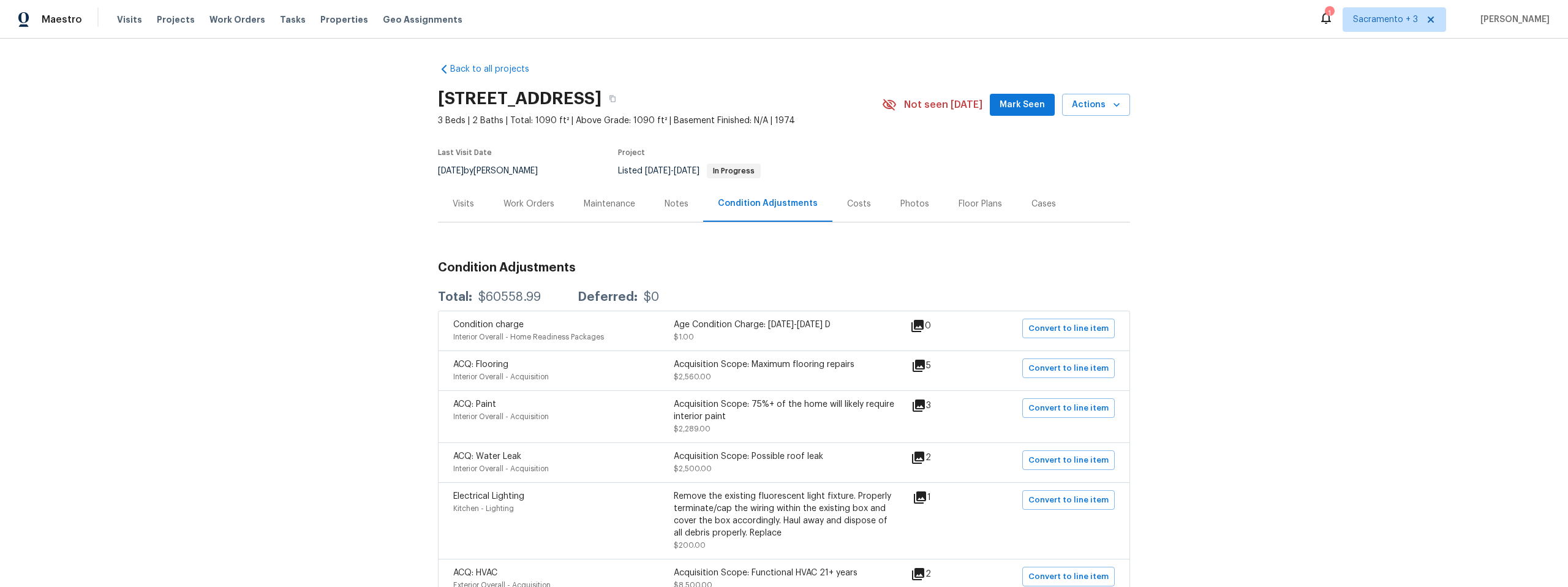
click at [672, 203] on div "Notes" at bounding box center [676, 204] width 24 height 12
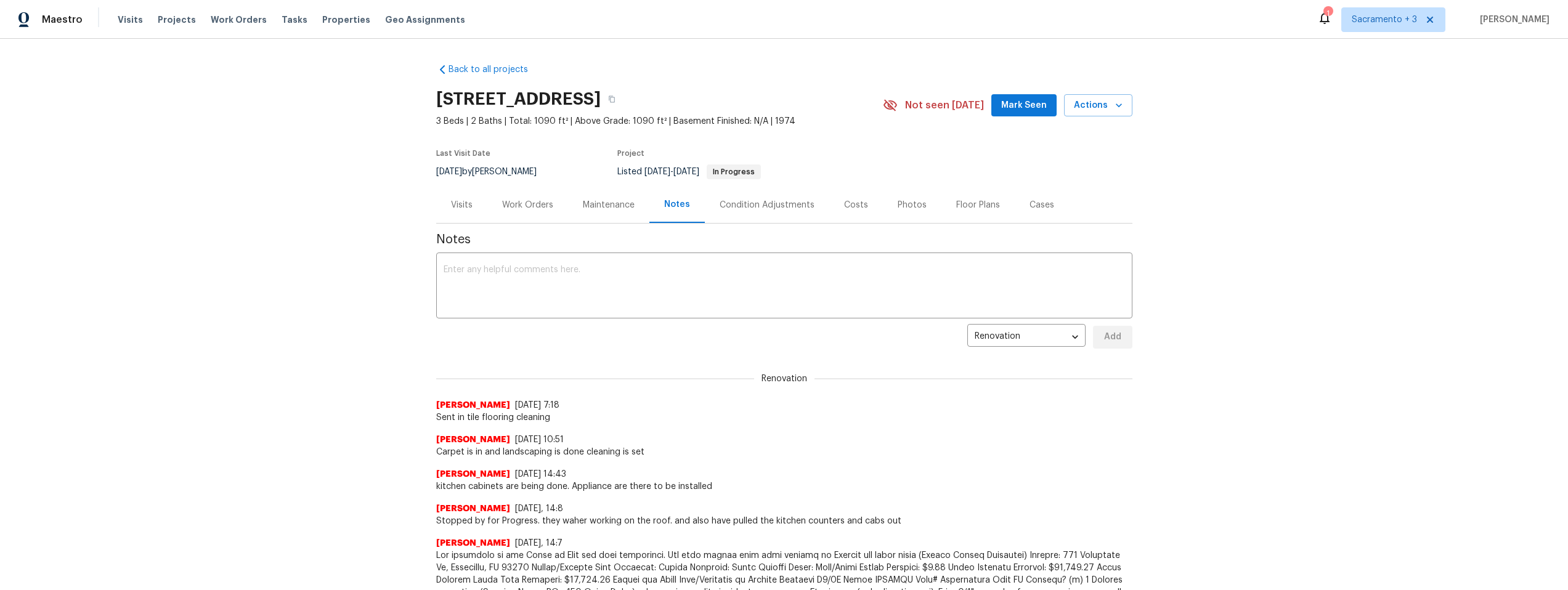
click at [451, 201] on div "Visits" at bounding box center [461, 205] width 21 height 12
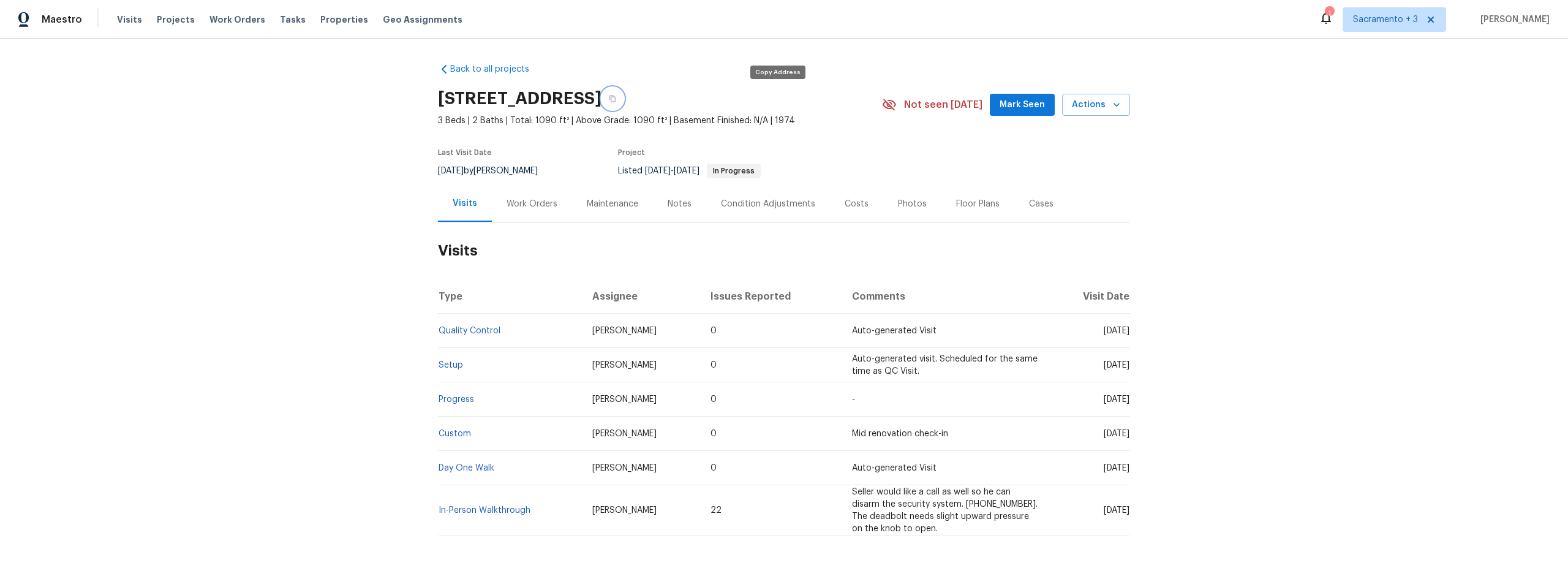
click at [616, 99] on icon "button" at bounding box center [612, 98] width 7 height 7
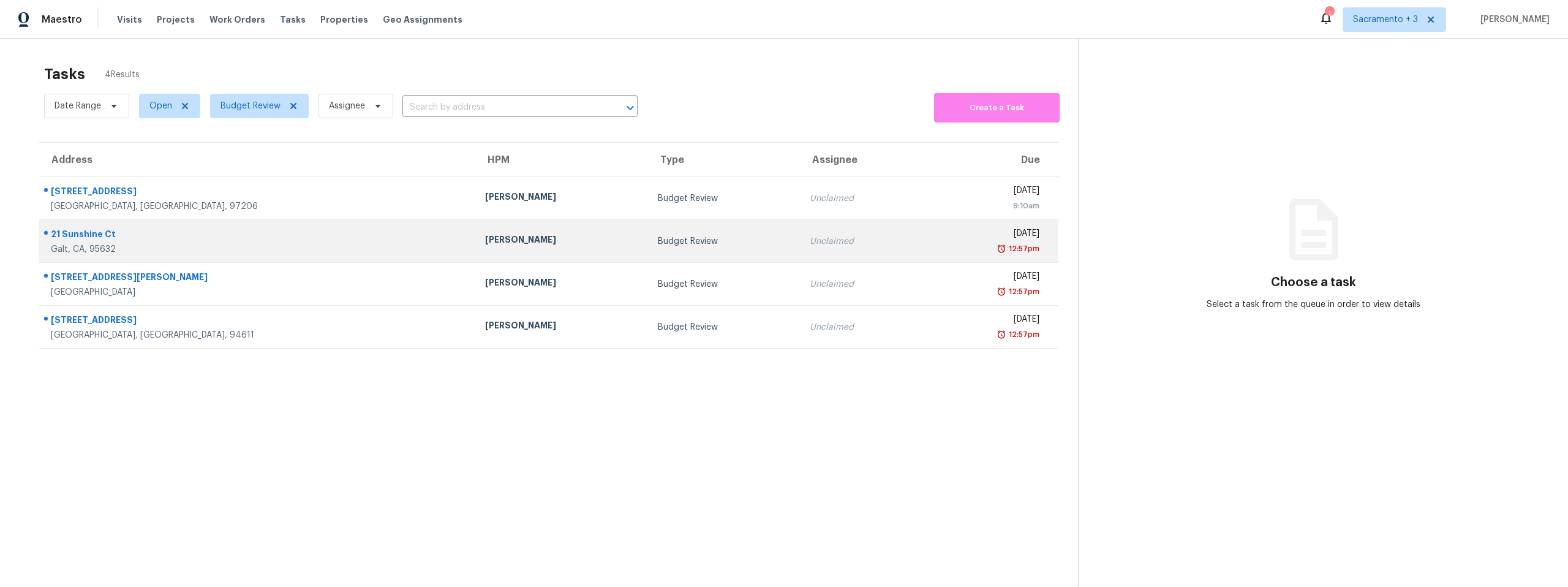
click at [95, 235] on div "21 Sunshine Ct" at bounding box center [258, 235] width 415 height 15
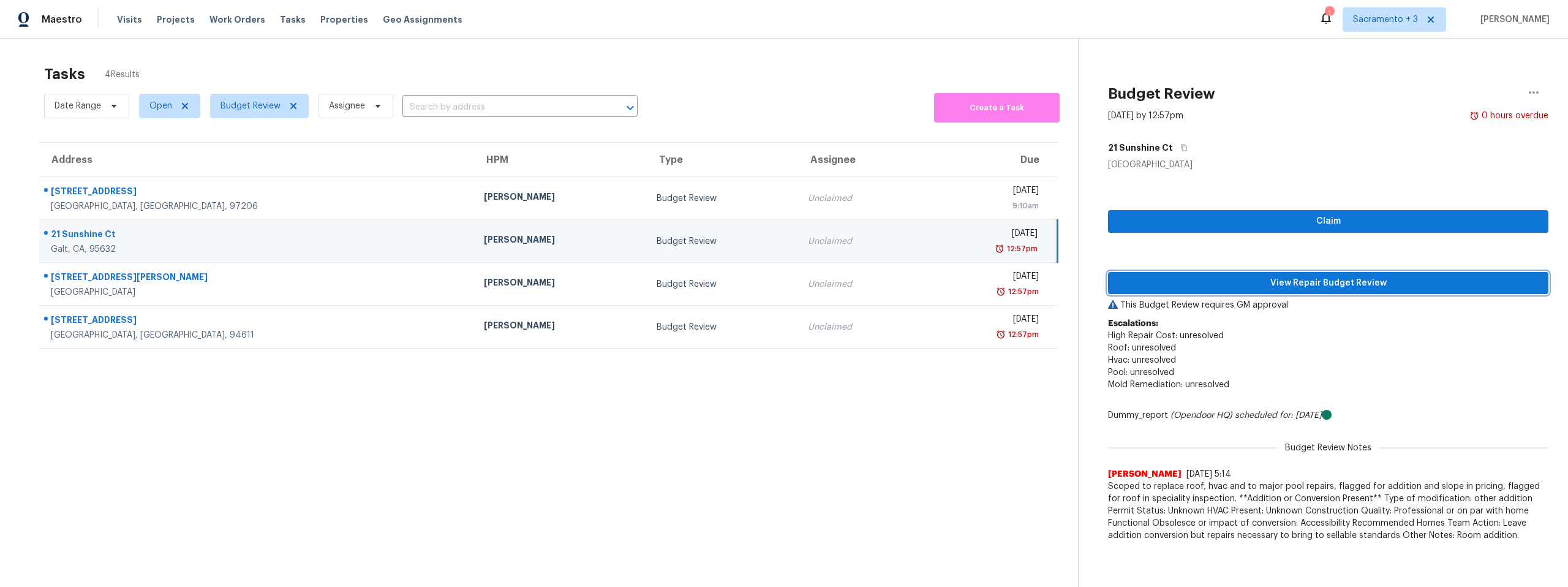
click at [1316, 284] on span "View Repair Budget Review" at bounding box center [1328, 284] width 421 height 15
